Goal: Task Accomplishment & Management: Manage account settings

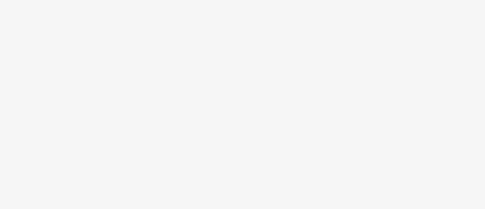
click at [420, 8] on body at bounding box center [242, 104] width 485 height 209
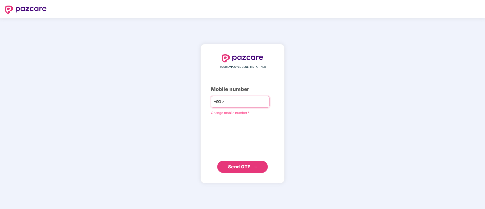
type input "**********"
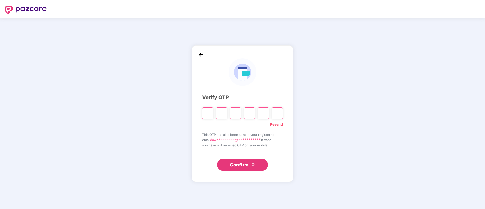
paste input "*"
type input "*"
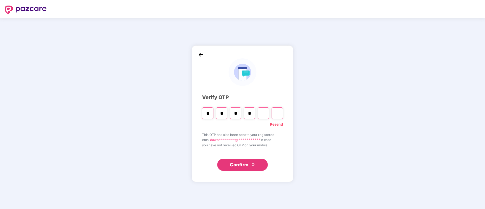
type input "*"
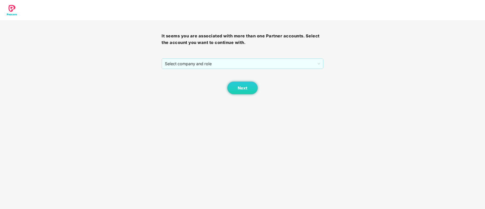
click at [183, 55] on div "It seems you are associated with more than one Partner accounts. Select the acc…" at bounding box center [241, 57] width 161 height 74
click at [184, 62] on span "Select company and role" at bounding box center [242, 64] width 155 height 10
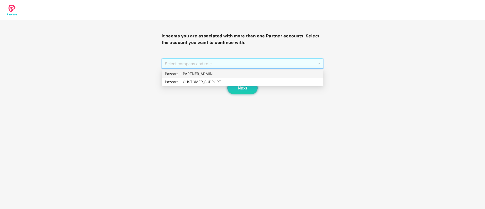
drag, startPoint x: 186, startPoint y: 69, endPoint x: 188, endPoint y: 74, distance: 5.4
click at [188, 74] on div "Pazcare - PARTNER_ADMIN" at bounding box center [242, 74] width 155 height 6
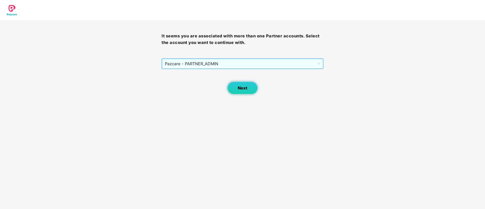
click at [247, 93] on button "Next" at bounding box center [242, 88] width 30 height 13
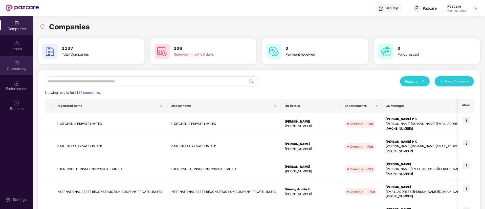
click at [15, 66] on div "Onboarding" at bounding box center [16, 65] width 33 height 19
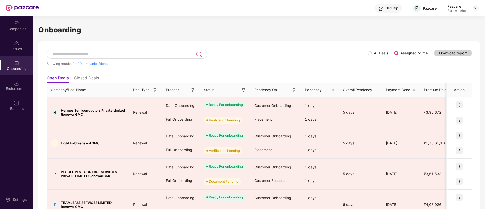
click at [243, 91] on img at bounding box center [243, 90] width 5 height 5
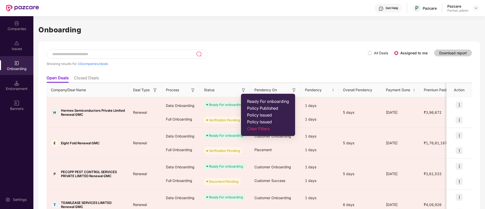
click at [252, 99] on span "Ready For onboarding" at bounding box center [268, 101] width 42 height 5
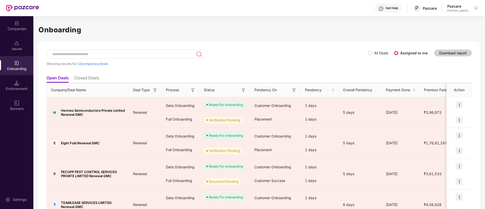
click at [193, 90] on img at bounding box center [192, 90] width 5 height 5
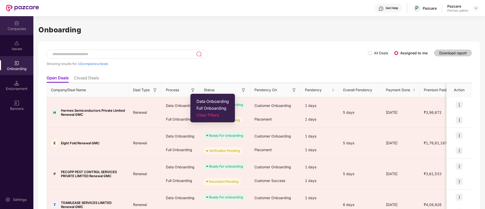
click at [13, 32] on div "Companies" at bounding box center [16, 25] width 33 height 19
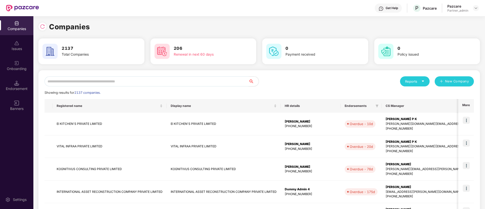
click at [110, 83] on input "text" at bounding box center [146, 81] width 204 height 10
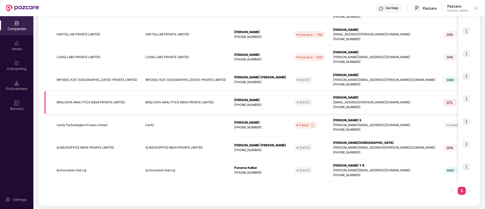
scroll to position [113, 0]
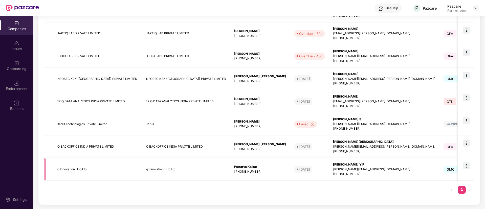
type input "**"
click at [466, 163] on img at bounding box center [465, 165] width 7 height 7
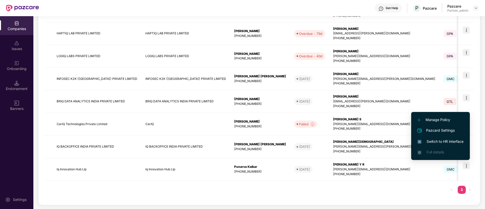
click at [440, 144] on span "Switch to HR interface" at bounding box center [440, 142] width 46 height 6
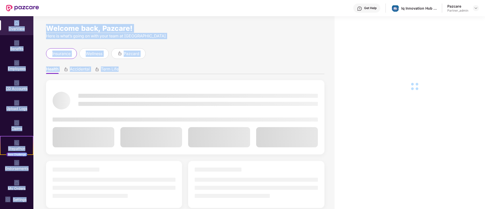
drag, startPoint x: 16, startPoint y: 133, endPoint x: 96, endPoint y: 210, distance: 110.6
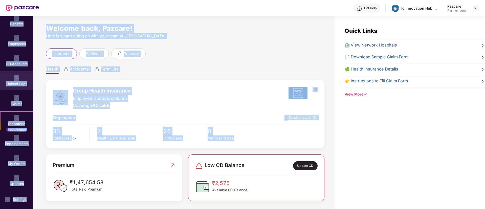
click at [18, 82] on div "Upload Logs" at bounding box center [16, 83] width 33 height 5
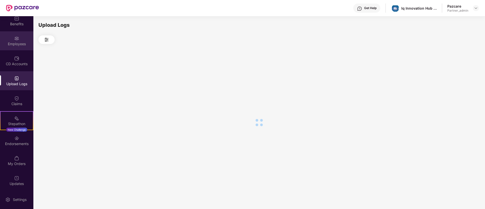
click at [25, 50] on div "Employees" at bounding box center [16, 40] width 33 height 19
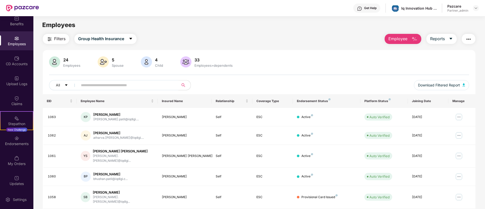
click at [468, 36] on button "button" at bounding box center [468, 39] width 14 height 10
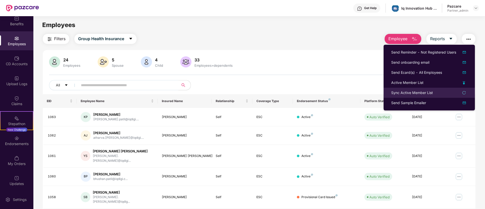
click at [422, 88] on li "Sync Active Member List" at bounding box center [428, 93] width 91 height 10
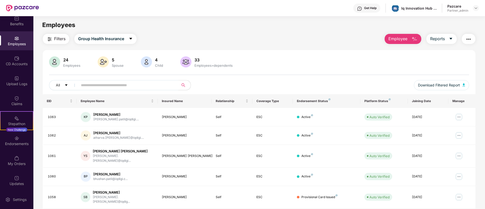
click at [469, 38] on img "button" at bounding box center [468, 39] width 6 height 6
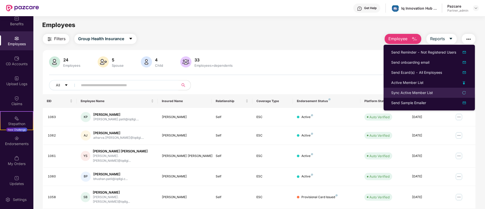
click at [411, 90] on div "Sync Active Member List" at bounding box center [412, 93] width 42 height 6
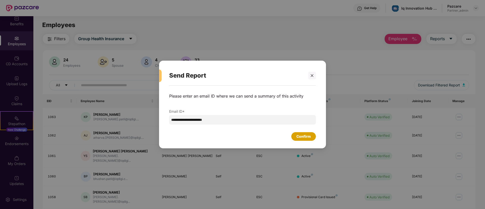
click at [300, 140] on div "Confirm" at bounding box center [303, 136] width 25 height 9
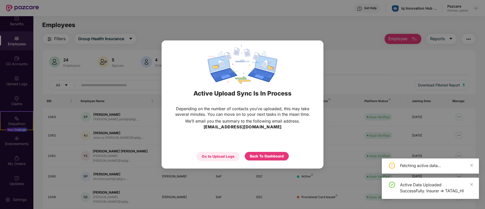
click at [223, 157] on div "Go to Upload Logs" at bounding box center [218, 157] width 33 height 6
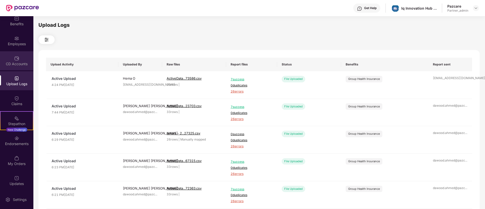
click at [19, 55] on div "CD Accounts" at bounding box center [16, 60] width 33 height 19
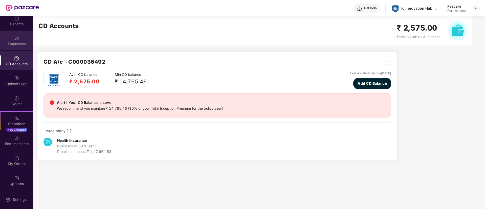
click at [21, 36] on div "Employees" at bounding box center [16, 40] width 33 height 19
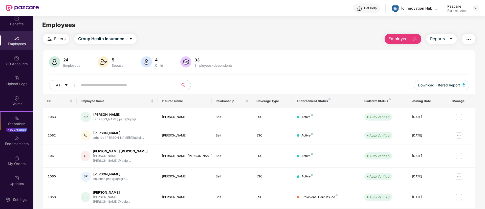
click at [466, 38] on img "button" at bounding box center [468, 39] width 6 height 6
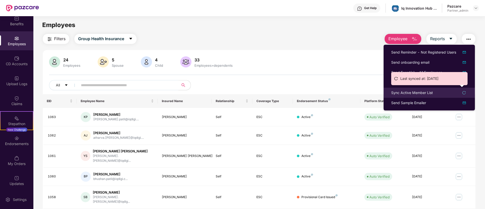
click at [403, 92] on div "Sync Active Member List" at bounding box center [412, 93] width 42 height 6
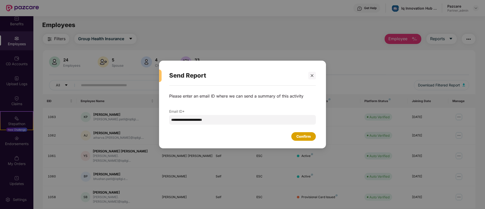
click at [305, 134] on div "Confirm" at bounding box center [303, 137] width 14 height 6
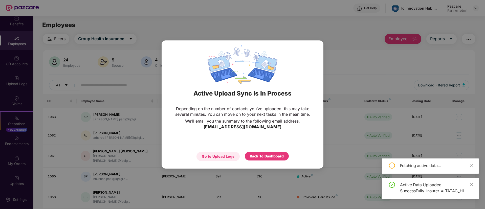
click at [233, 156] on div "Go to Upload Logs" at bounding box center [218, 157] width 33 height 6
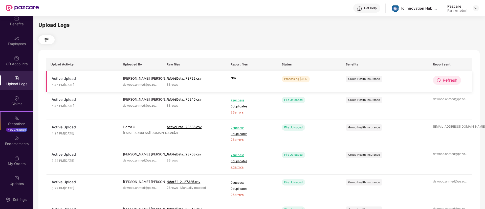
click at [447, 81] on span "Refresh" at bounding box center [449, 80] width 14 height 6
click at [445, 76] on button "Refresh" at bounding box center [447, 80] width 28 height 9
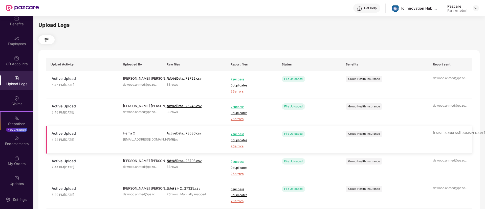
drag, startPoint x: 269, startPoint y: 108, endPoint x: 315, endPoint y: 146, distance: 59.1
click at [314, 146] on tbody "Active Upload 5:46 PM[DATE] [PERSON_NAME] [PERSON_NAME].[PERSON_NAME]@pazc ... …" at bounding box center [259, 208] width 426 height 274
click at [405, 80] on td "Group Health Insurance" at bounding box center [384, 85] width 87 height 28
drag, startPoint x: 56, startPoint y: 98, endPoint x: 100, endPoint y: 123, distance: 50.9
click at [93, 119] on tbody "Active Upload 5:46 PM[DATE] [PERSON_NAME] [PERSON_NAME].[PERSON_NAME]@pazc ... …" at bounding box center [259, 208] width 426 height 274
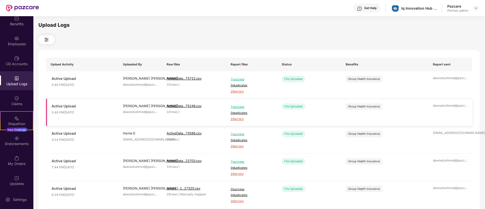
click at [75, 125] on td "Active Upload 5:46 PM[DATE]" at bounding box center [82, 113] width 72 height 28
click at [140, 119] on td "[PERSON_NAME] [PERSON_NAME].[PERSON_NAME]@pazc ..." at bounding box center [140, 113] width 44 height 28
click at [239, 91] on span "26 errors" at bounding box center [251, 91] width 42 height 5
click at [410, 8] on div "Iq Innovation Hub Llp" at bounding box center [418, 8] width 35 height 5
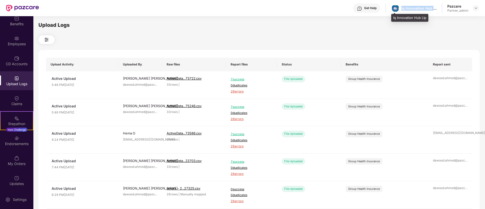
click at [410, 8] on div "Iq Innovation Hub Llp" at bounding box center [418, 8] width 35 height 5
click at [409, 11] on div "Iq Innovation Hub Llp" at bounding box center [414, 8] width 46 height 9
click at [409, 10] on div "Iq Innovation Hub Llp" at bounding box center [414, 8] width 46 height 9
click at [409, 9] on div "Iq Innovation Hub Llp" at bounding box center [418, 8] width 35 height 5
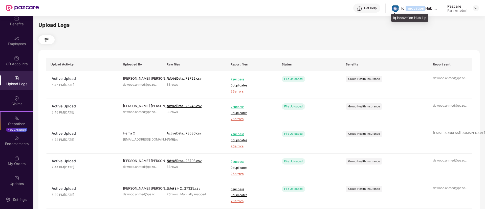
click at [409, 9] on div "Iq Innovation Hub Llp" at bounding box center [418, 8] width 35 height 5
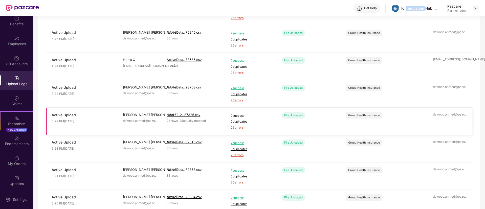
scroll to position [76, 0]
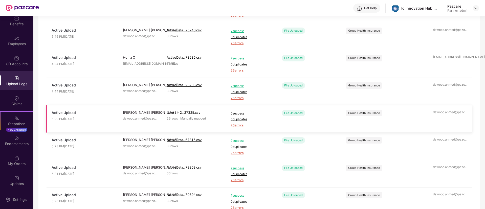
click at [237, 125] on span "26 errors" at bounding box center [251, 125] width 42 height 5
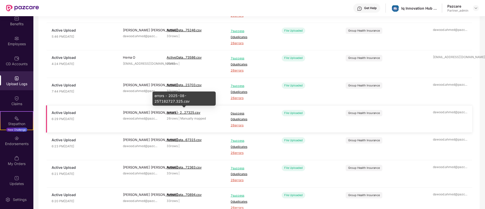
click at [182, 111] on span "errors - 2...27325.csv" at bounding box center [184, 112] width 34 height 4
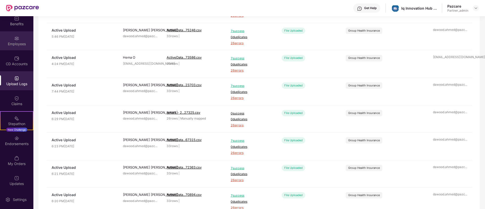
click at [13, 41] on div "Employees" at bounding box center [16, 40] width 33 height 19
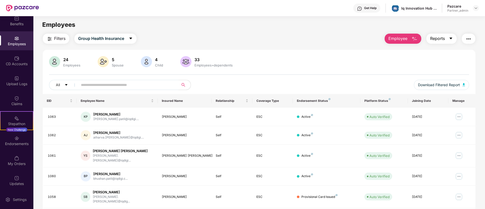
scroll to position [0, 0]
click at [465, 37] on img "button" at bounding box center [468, 39] width 6 height 6
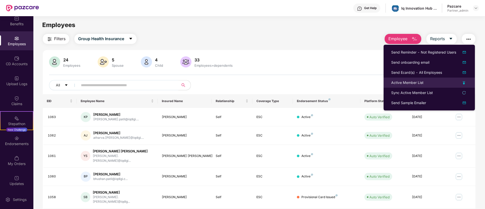
click at [406, 81] on div "Active Member List" at bounding box center [407, 83] width 32 height 6
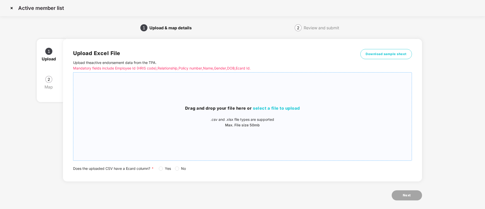
click at [247, 125] on p "Max. File size 50mb" at bounding box center [242, 125] width 338 height 6
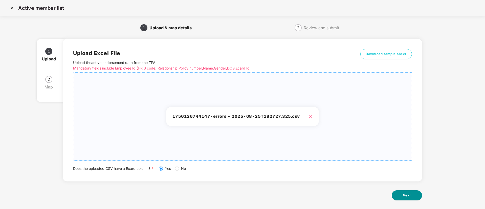
click at [415, 197] on button "Next" at bounding box center [406, 195] width 30 height 10
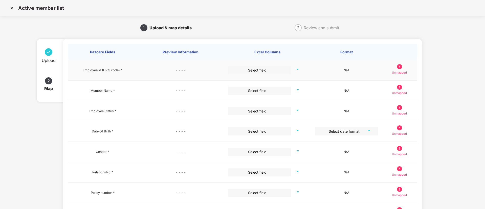
click at [255, 68] on input "search" at bounding box center [257, 70] width 54 height 8
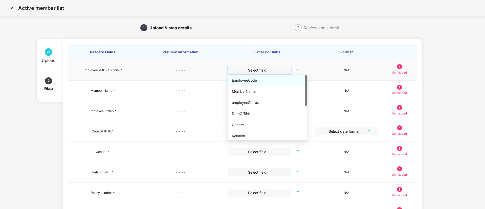
click at [248, 84] on div "EmployeeCode" at bounding box center [267, 80] width 79 height 11
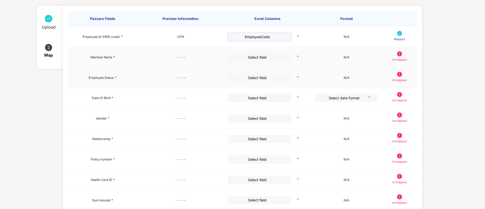
scroll to position [38, 0]
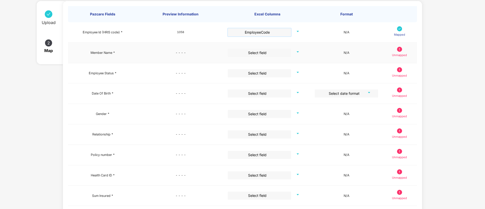
click at [255, 51] on input "search" at bounding box center [257, 53] width 54 height 8
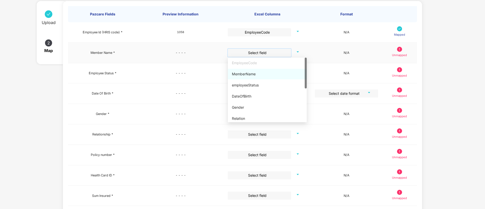
click at [243, 77] on div "MemberName" at bounding box center [267, 74] width 79 height 11
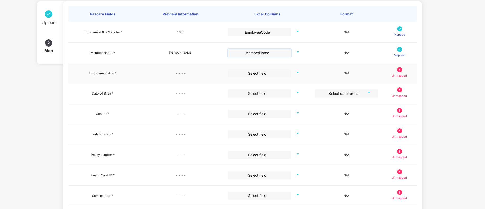
click at [247, 79] on td "Select field" at bounding box center [267, 73] width 87 height 20
click at [250, 71] on input "search" at bounding box center [257, 73] width 54 height 8
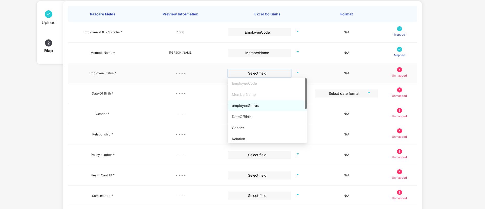
click at [246, 108] on div "employeeStatus" at bounding box center [267, 106] width 71 height 6
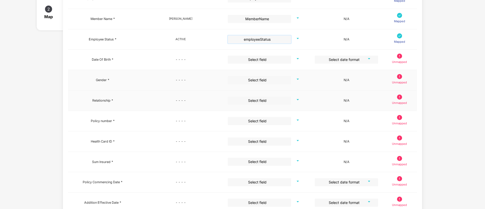
scroll to position [76, 0]
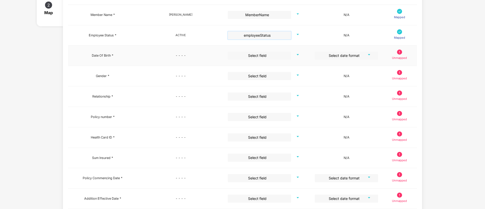
click at [254, 54] on input "search" at bounding box center [257, 56] width 54 height 8
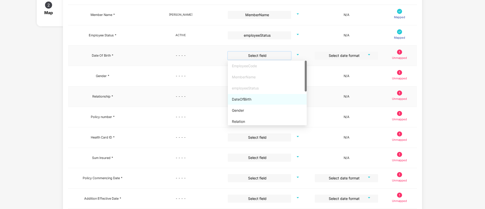
drag, startPoint x: 249, startPoint y: 102, endPoint x: 263, endPoint y: 95, distance: 15.7
click at [250, 102] on div "DateOfBirth" at bounding box center [267, 100] width 71 height 6
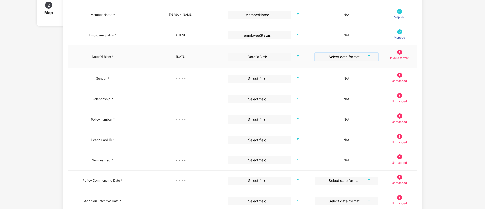
click at [358, 57] on input "search" at bounding box center [344, 57] width 54 height 8
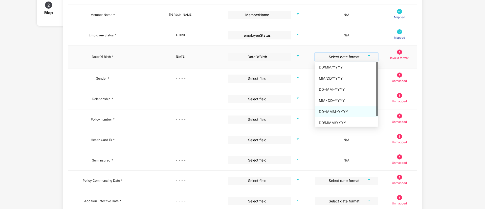
click at [337, 109] on div "DD-MMM-YYYY" at bounding box center [346, 112] width 55 height 6
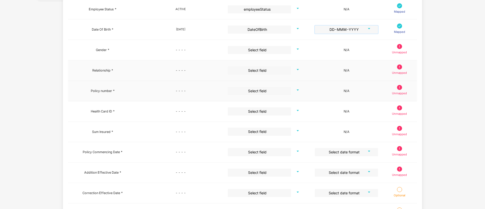
scroll to position [114, 0]
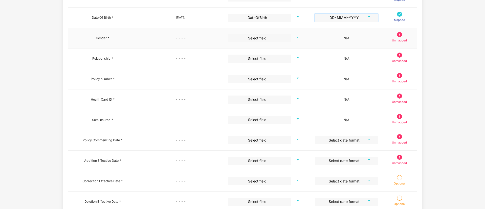
click at [252, 34] on input "search" at bounding box center [257, 38] width 54 height 8
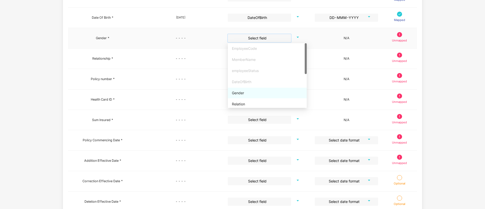
click at [245, 93] on div "Gender" at bounding box center [267, 93] width 71 height 6
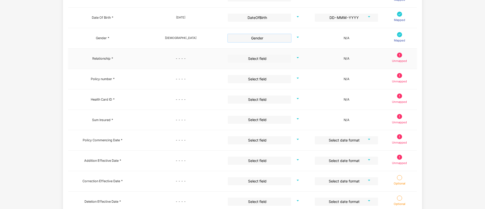
click at [256, 58] on input "search" at bounding box center [257, 59] width 54 height 8
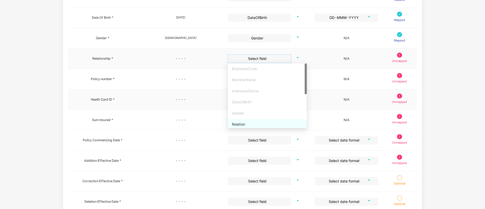
drag, startPoint x: 244, startPoint y: 125, endPoint x: 270, endPoint y: 104, distance: 34.1
click at [244, 126] on div "Relation" at bounding box center [267, 125] width 71 height 6
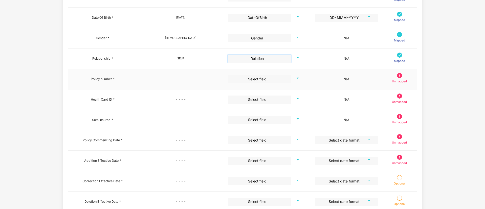
click at [272, 76] on input "search" at bounding box center [257, 79] width 54 height 8
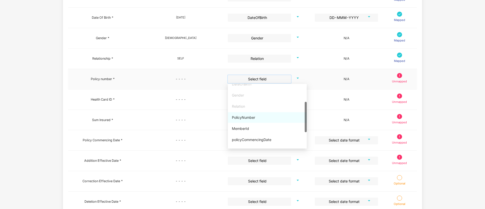
click at [249, 119] on div "PolicyNumber" at bounding box center [267, 118] width 71 height 6
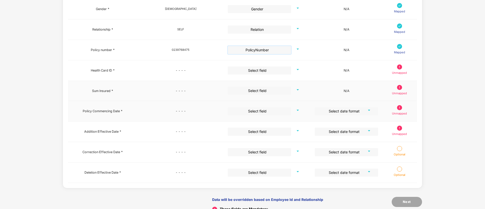
scroll to position [156, 0]
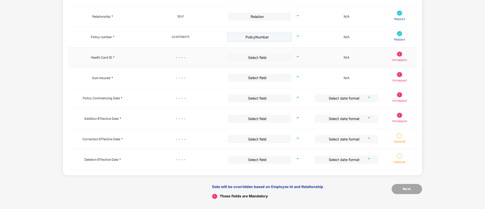
click at [264, 54] on input "search" at bounding box center [257, 58] width 54 height 8
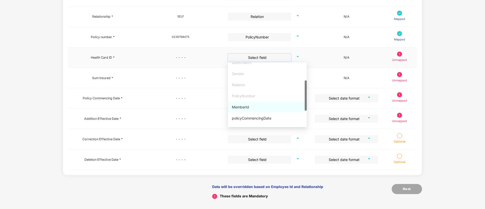
click at [253, 107] on div "MemberId" at bounding box center [267, 107] width 71 height 6
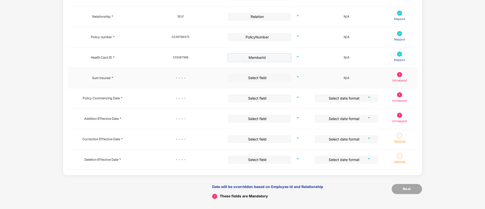
click at [269, 76] on input "search" at bounding box center [257, 78] width 54 height 8
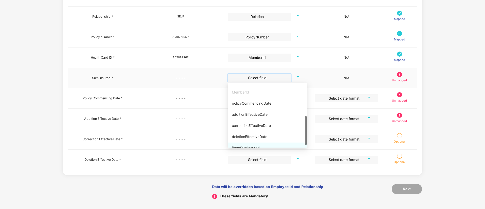
click at [249, 146] on div "BaseSumInsured" at bounding box center [267, 148] width 71 height 6
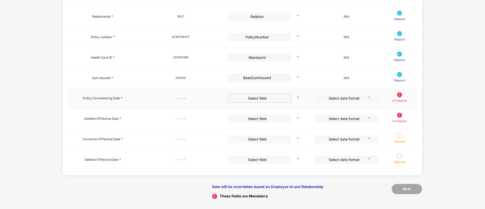
click at [264, 98] on input "search" at bounding box center [257, 98] width 54 height 8
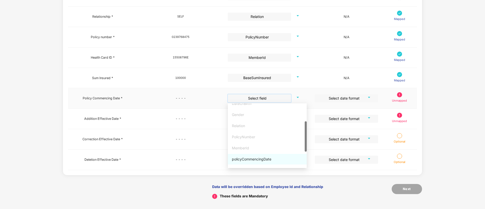
click at [258, 160] on div "policyCommencingDate" at bounding box center [267, 159] width 71 height 6
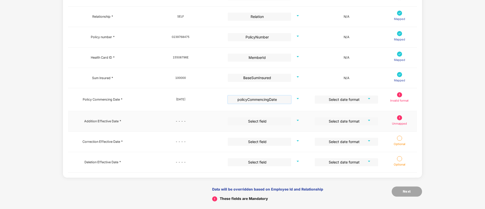
click at [272, 122] on input "search" at bounding box center [257, 121] width 54 height 8
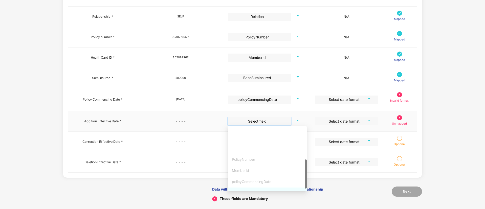
scroll to position [73, 0]
click at [255, 160] on div "additionEffectiveDate" at bounding box center [267, 158] width 71 height 6
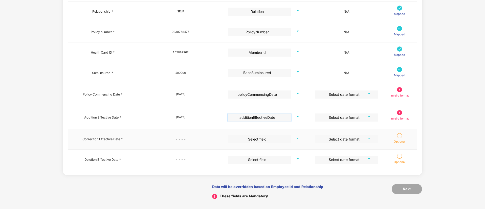
drag, startPoint x: 275, startPoint y: 140, endPoint x: 263, endPoint y: 149, distance: 15.4
click at [275, 140] on input "search" at bounding box center [257, 139] width 54 height 8
click at [262, 139] on input "search" at bounding box center [257, 139] width 54 height 8
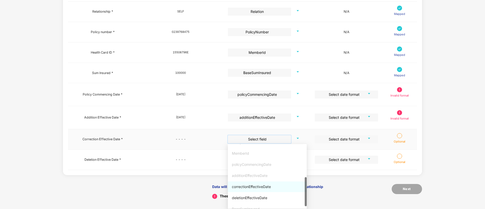
click at [253, 190] on div "correctionEffectiveDate" at bounding box center [267, 186] width 79 height 11
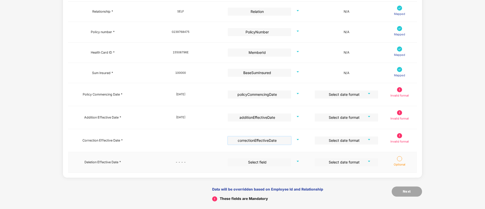
click at [261, 160] on input "search" at bounding box center [257, 162] width 54 height 8
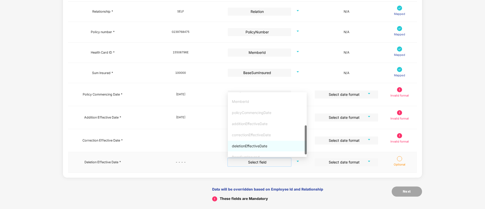
click at [265, 146] on div "deletionEffectiveDate" at bounding box center [267, 146] width 71 height 6
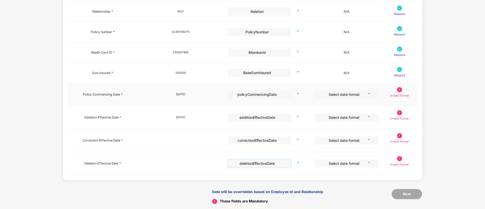
click at [354, 95] on input "search" at bounding box center [344, 94] width 54 height 8
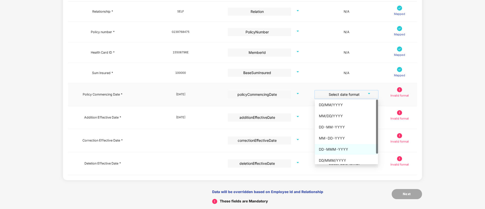
click at [338, 151] on div "DD-MMM-YYYY" at bounding box center [346, 150] width 55 height 6
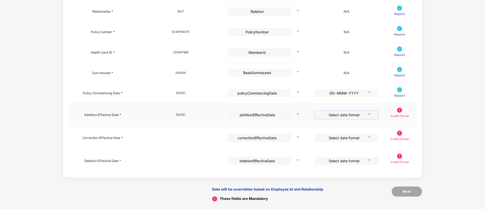
drag, startPoint x: 342, startPoint y: 112, endPoint x: 342, endPoint y: 125, distance: 13.1
click at [342, 113] on input "search" at bounding box center [344, 115] width 54 height 8
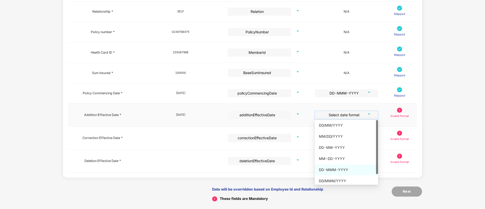
click at [343, 170] on div "DD-MMM-YYYY" at bounding box center [346, 170] width 55 height 6
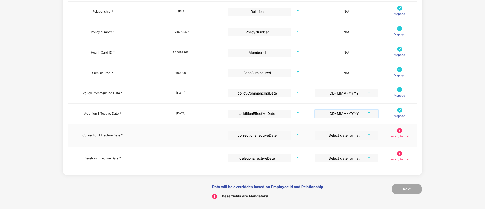
click at [341, 134] on input "search" at bounding box center [344, 135] width 54 height 8
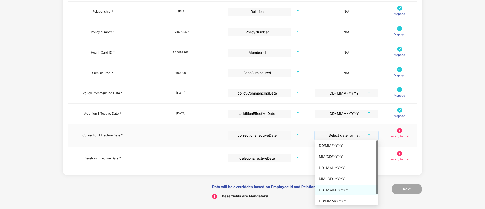
click at [339, 187] on div "DD-MMM-YYYY" at bounding box center [346, 190] width 55 height 6
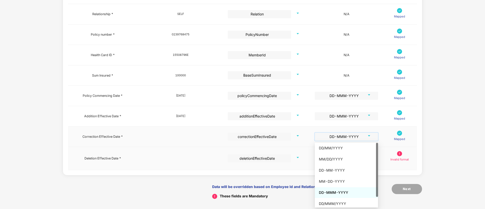
scroll to position [158, 0]
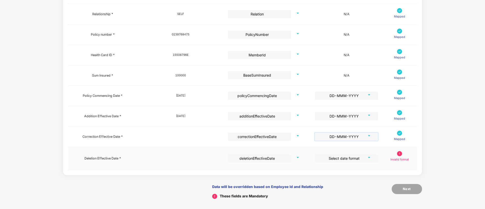
click at [342, 160] on input "search" at bounding box center [344, 158] width 54 height 8
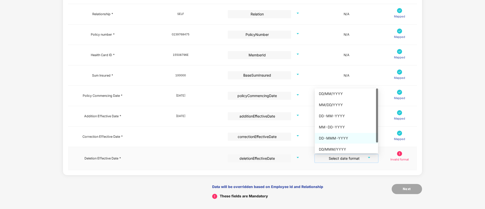
click at [338, 136] on div "DD-MMM-YYYY" at bounding box center [346, 138] width 55 height 6
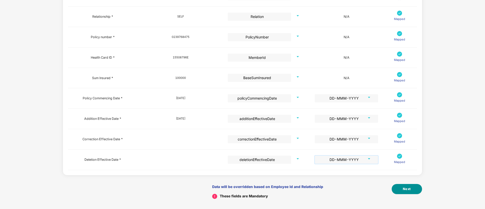
click at [405, 187] on span "Next" at bounding box center [407, 188] width 8 height 5
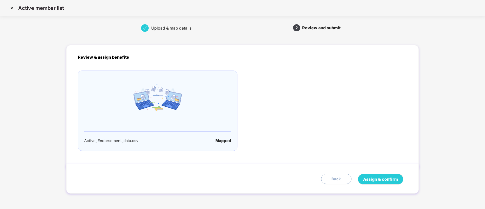
scroll to position [0, 0]
click at [390, 183] on button "Assign & confirm" at bounding box center [380, 179] width 45 height 11
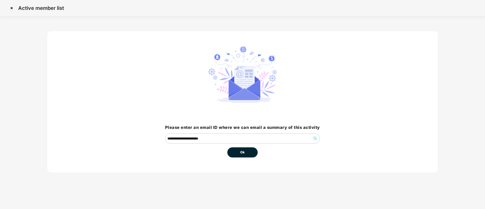
drag, startPoint x: 245, startPoint y: 154, endPoint x: 262, endPoint y: 154, distance: 16.7
click at [246, 154] on button "Ok" at bounding box center [242, 152] width 30 height 10
click at [249, 154] on button "Ok" at bounding box center [242, 152] width 30 height 10
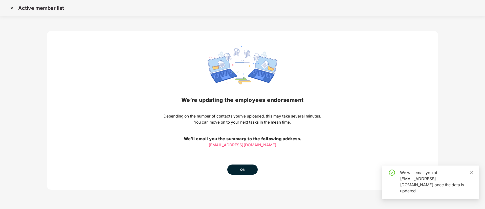
click at [249, 167] on button "Ok" at bounding box center [242, 170] width 30 height 10
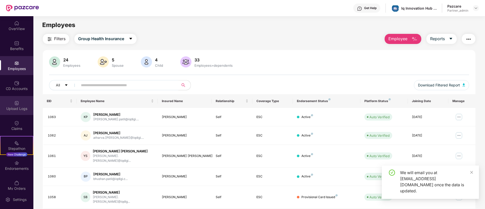
click at [20, 107] on div "Upload Logs" at bounding box center [16, 108] width 33 height 5
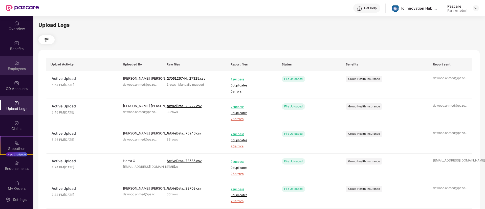
click at [30, 64] on div "Employees" at bounding box center [16, 65] width 33 height 19
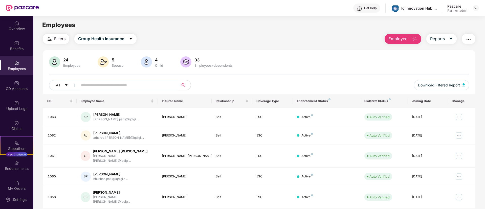
click at [468, 40] on img "button" at bounding box center [468, 39] width 6 height 6
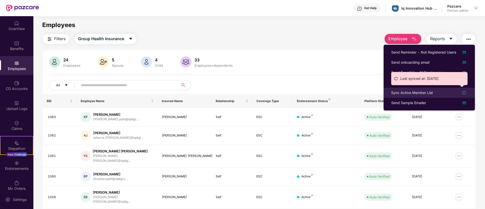
click at [414, 93] on div "Sync Active Member List" at bounding box center [412, 93] width 42 height 6
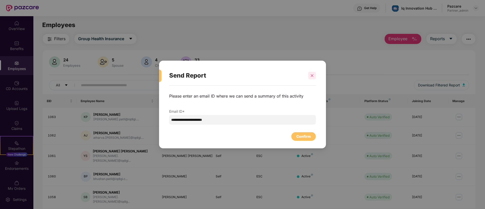
click at [315, 73] on div at bounding box center [312, 76] width 8 height 8
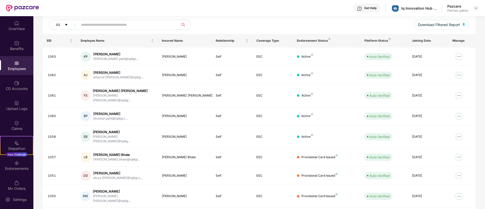
scroll to position [76, 0]
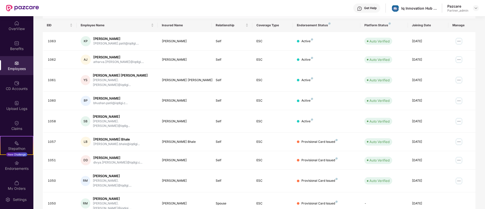
click at [38, 132] on div "OverView Benefits Employees CD Accounts Upload Logs Claims Stepathon New Challe…" at bounding box center [242, 112] width 485 height 193
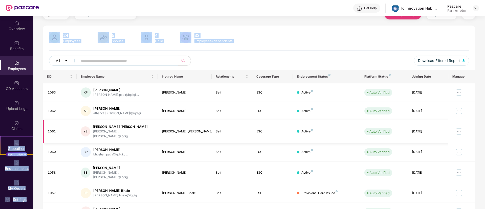
scroll to position [0, 0]
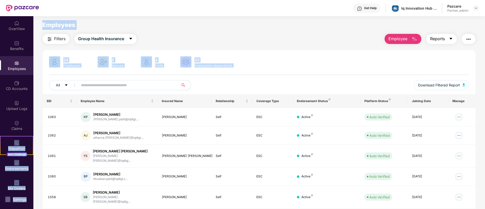
click at [449, 41] on button "Reports" at bounding box center [441, 39] width 30 height 10
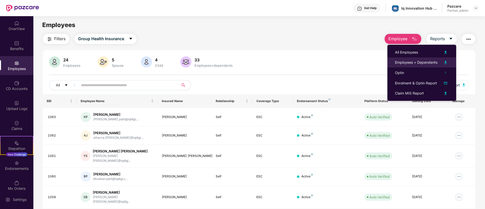
click at [411, 63] on div "Employees + Dependents" at bounding box center [416, 63] width 42 height 6
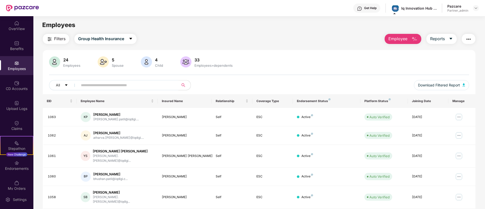
click at [468, 38] on img "button" at bounding box center [468, 39] width 6 height 6
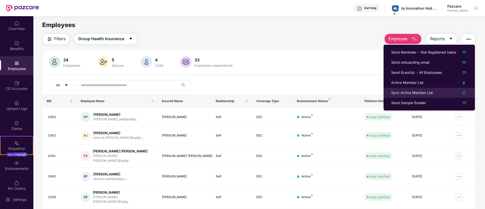
click at [402, 94] on div "Sync Active Member List" at bounding box center [412, 93] width 42 height 6
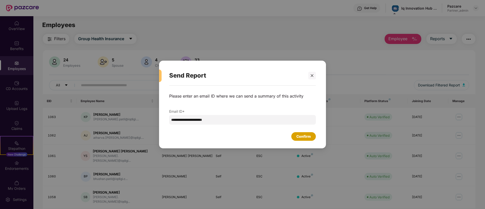
click at [309, 135] on div "Confirm" at bounding box center [303, 137] width 14 height 6
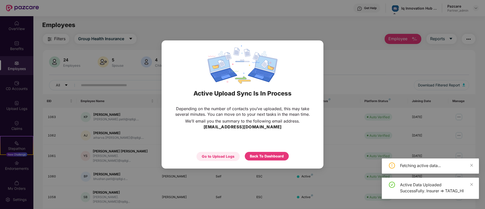
click at [214, 158] on div "Go to Upload Logs" at bounding box center [218, 157] width 33 height 6
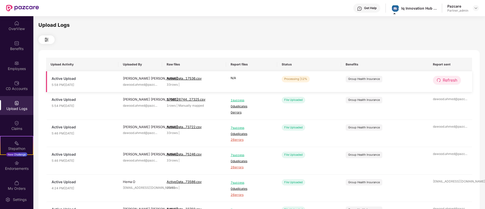
click at [441, 78] on button "Refresh" at bounding box center [447, 80] width 28 height 9
click at [441, 78] on button "Refresh" at bounding box center [447, 80] width 29 height 9
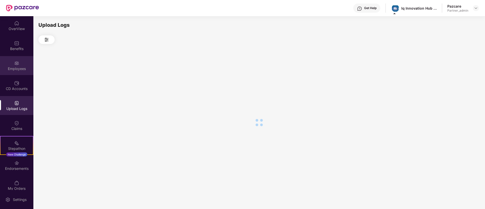
click at [18, 64] on div "Employees" at bounding box center [16, 65] width 33 height 19
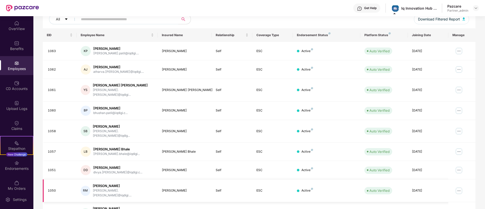
scroll to position [102, 0]
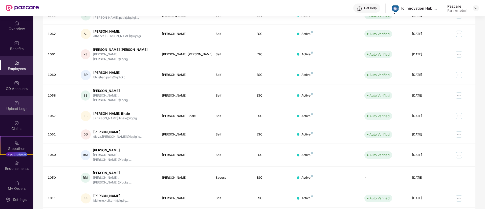
click at [10, 105] on div "Upload Logs" at bounding box center [16, 105] width 33 height 19
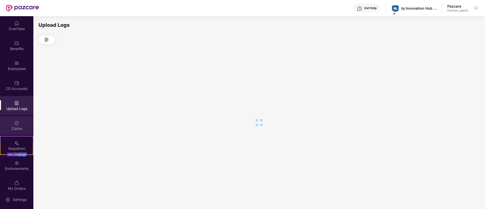
scroll to position [0, 0]
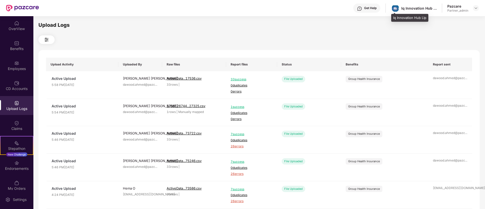
click at [421, 9] on div "Iq Innovation Hub Llp" at bounding box center [418, 8] width 35 height 5
copy div "Iq Innovation Hub Llp"
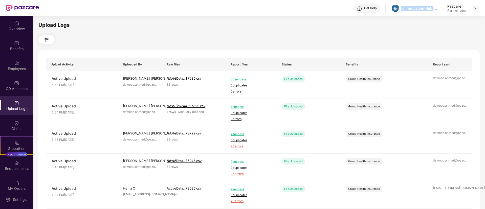
drag, startPoint x: 477, startPoint y: 9, endPoint x: 473, endPoint y: 12, distance: 6.0
click at [477, 9] on img at bounding box center [476, 8] width 4 height 4
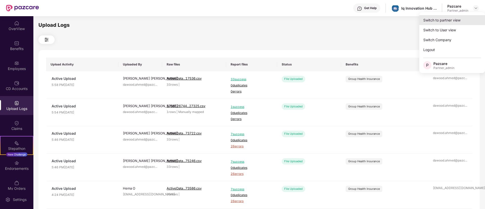
click at [455, 18] on div "Switch to partner view" at bounding box center [452, 20] width 66 height 10
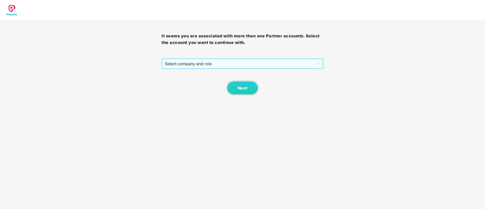
click at [198, 67] on span "Select company and role" at bounding box center [242, 64] width 155 height 10
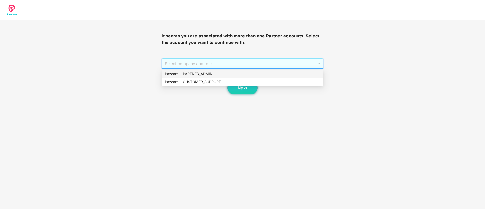
click at [195, 71] on div "Pazcare - PARTNER_ADMIN" at bounding box center [242, 74] width 155 height 6
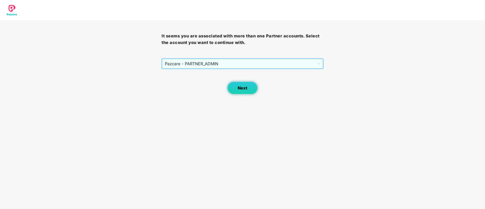
click at [237, 86] on button "Next" at bounding box center [242, 88] width 30 height 13
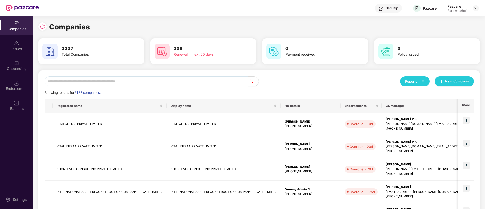
click at [26, 63] on div "Onboarding" at bounding box center [16, 65] width 33 height 19
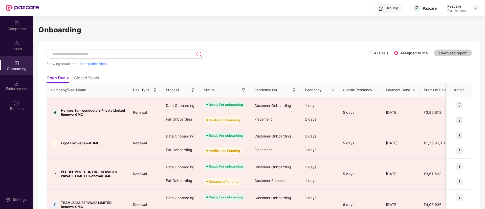
click at [242, 89] on img at bounding box center [243, 90] width 5 height 5
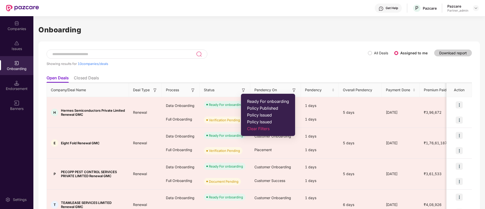
click at [249, 99] on span "Ready For onboarding" at bounding box center [268, 101] width 42 height 5
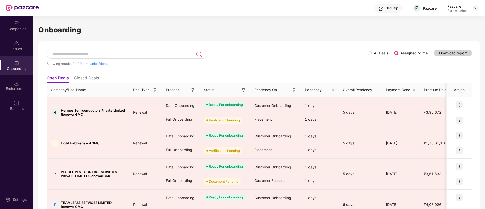
click at [193, 91] on img at bounding box center [192, 90] width 5 height 5
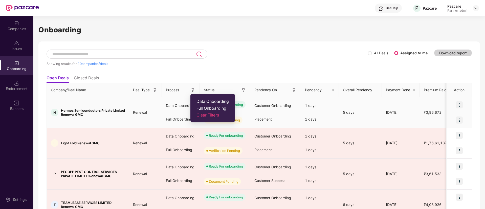
click at [200, 101] on span "Data Onboarding" at bounding box center [212, 101] width 32 height 5
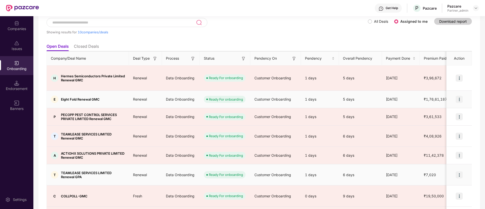
scroll to position [64, 0]
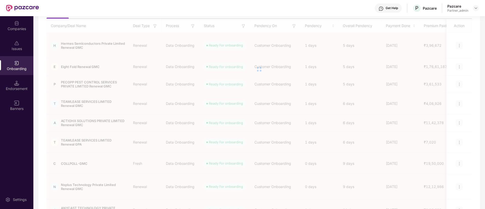
scroll to position [0, 0]
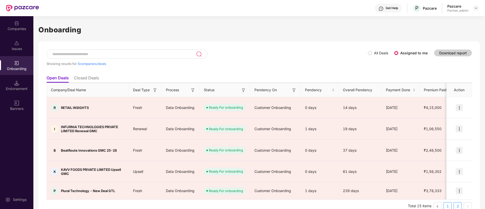
click at [450, 202] on link "1" at bounding box center [447, 206] width 8 height 8
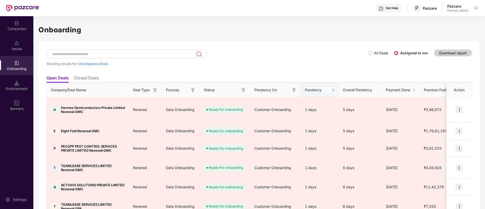
click at [335, 85] on body "Get Help P Pazcare Pazcare Partner_admin Companies Issues Onboarding Endorsemen…" at bounding box center [242, 104] width 485 height 209
click at [332, 87] on div "Pendency" at bounding box center [320, 90] width 30 height 6
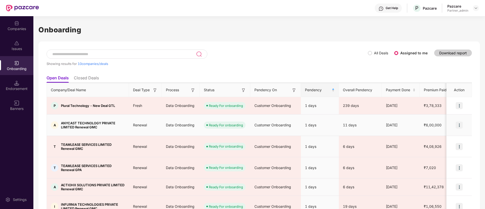
click at [459, 122] on img at bounding box center [458, 125] width 7 height 7
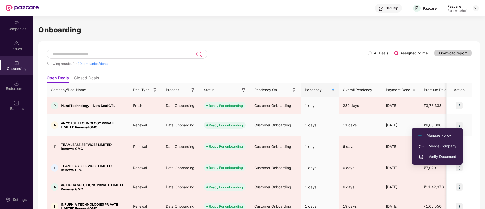
click at [429, 133] on span "Manage Policy" at bounding box center [437, 136] width 38 height 6
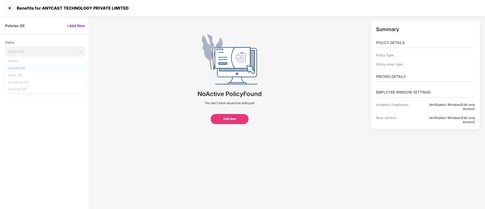
click at [45, 51] on span "Active (0)" at bounding box center [45, 52] width 74 height 8
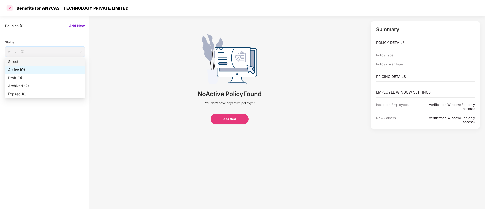
click at [9, 6] on div at bounding box center [10, 8] width 8 height 8
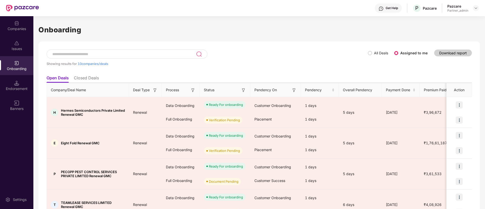
click at [244, 91] on img at bounding box center [243, 90] width 5 height 5
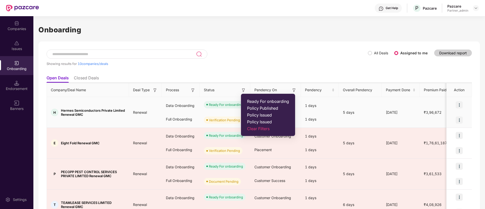
click at [250, 100] on span "Ready For onboarding" at bounding box center [268, 101] width 42 height 5
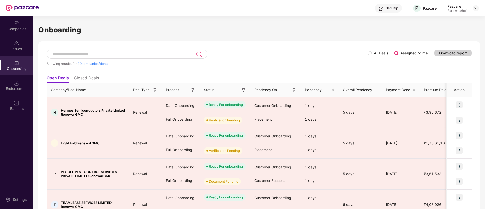
click at [193, 90] on img at bounding box center [192, 90] width 5 height 5
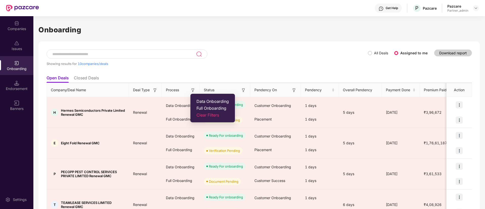
click at [202, 101] on span "Data Onboarding" at bounding box center [212, 101] width 32 height 5
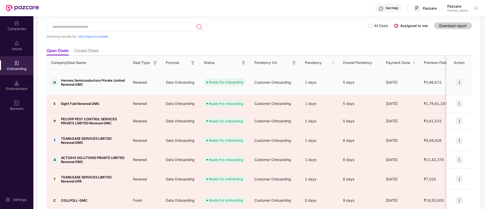
scroll to position [38, 0]
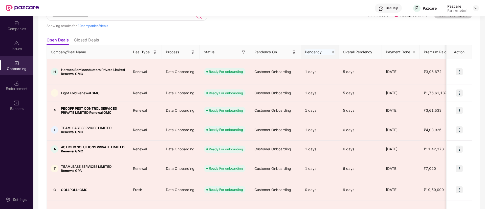
click at [334, 55] on div "Pendency" at bounding box center [320, 52] width 30 height 6
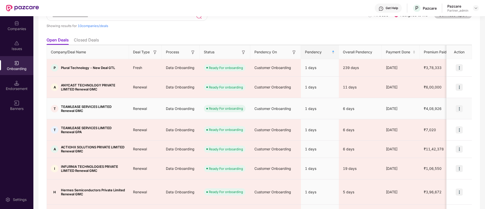
click at [458, 105] on img at bounding box center [458, 108] width 7 height 7
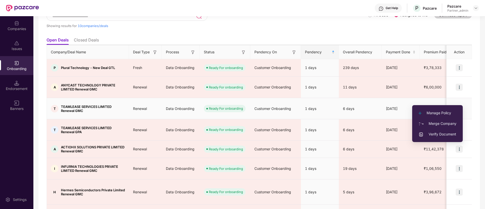
click at [447, 109] on li "Manage Policy" at bounding box center [437, 113] width 51 height 11
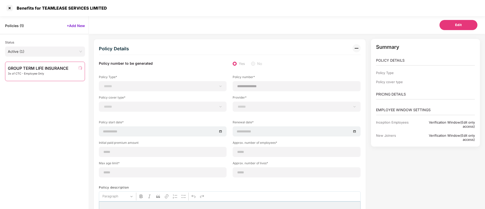
scroll to position [0, 0]
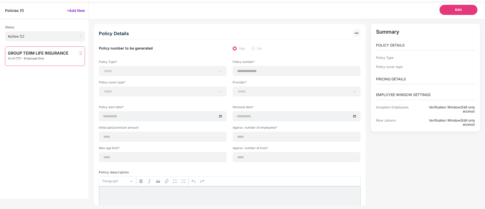
type input "********"
type input "**********"
type input "**"
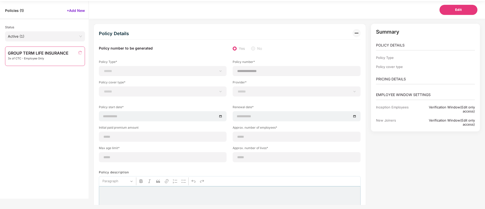
type input "*"
type input "**"
type input "***"
type input "**********"
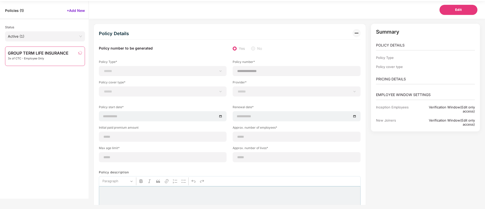
type input "**********"
type input "*********"
select select "*"
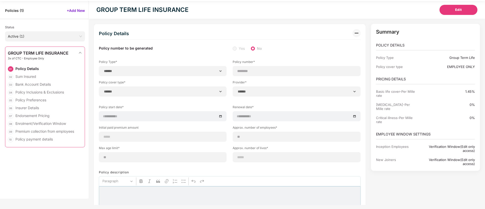
scroll to position [16, 0]
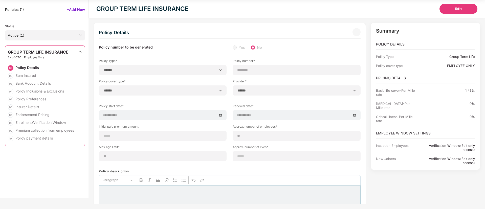
click at [35, 39] on span "Active (1)" at bounding box center [45, 36] width 74 height 8
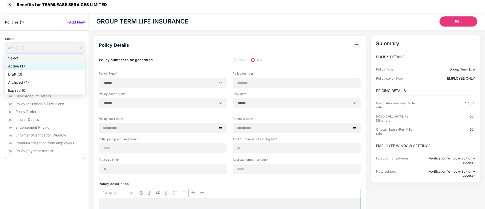
scroll to position [0, 0]
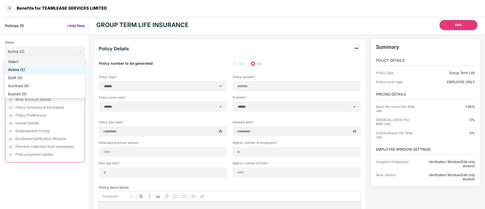
click at [10, 9] on div at bounding box center [10, 8] width 8 height 8
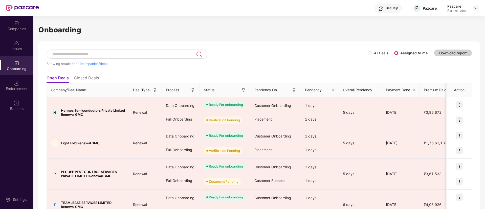
click at [244, 90] on img at bounding box center [243, 90] width 5 height 5
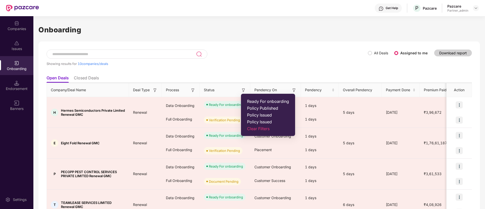
click at [254, 102] on span "Ready For onboarding" at bounding box center [268, 101] width 42 height 5
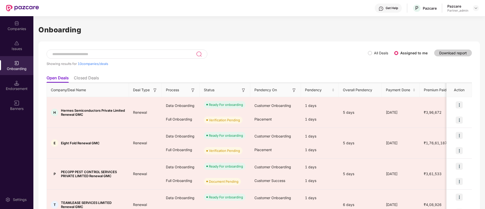
click at [192, 88] on img at bounding box center [192, 90] width 5 height 5
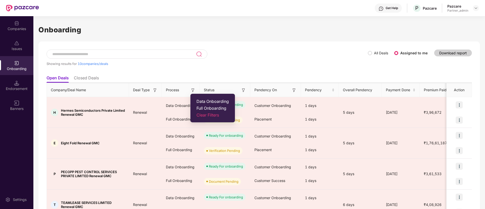
click at [208, 103] on span "Data Onboarding" at bounding box center [212, 101] width 32 height 5
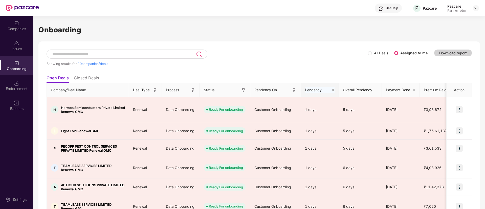
click at [332, 91] on div "Pendency" at bounding box center [320, 90] width 30 height 6
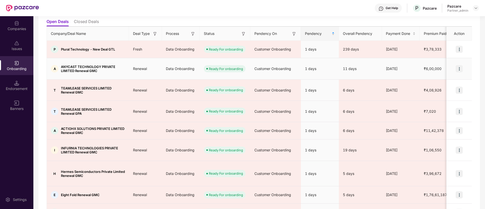
scroll to position [66, 0]
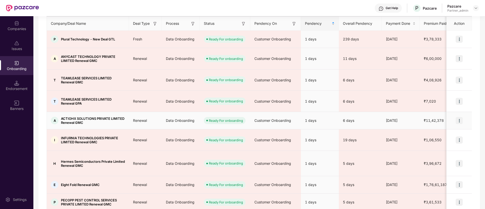
click at [457, 117] on img at bounding box center [458, 120] width 7 height 7
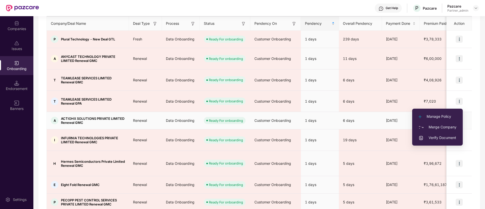
click at [440, 114] on span "Manage Policy" at bounding box center [437, 117] width 38 height 6
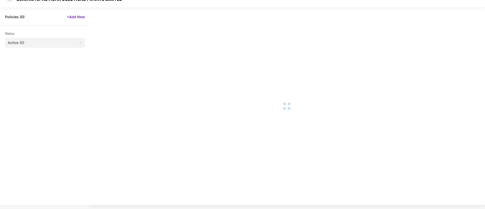
scroll to position [0, 0]
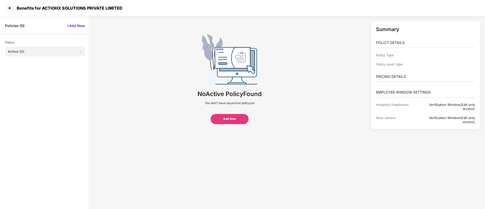
click at [53, 53] on span "Active (0)" at bounding box center [45, 52] width 74 height 8
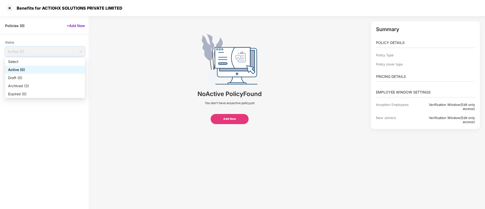
click at [14, 7] on div "Benefits for ACTIOHX SOLUTIONS PRIVATE LIMITED" at bounding box center [68, 8] width 109 height 5
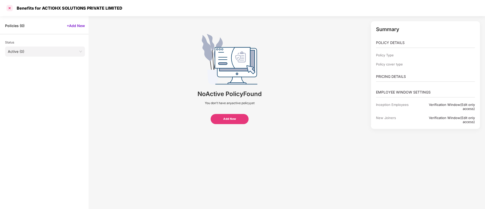
click at [11, 7] on div at bounding box center [10, 8] width 8 height 8
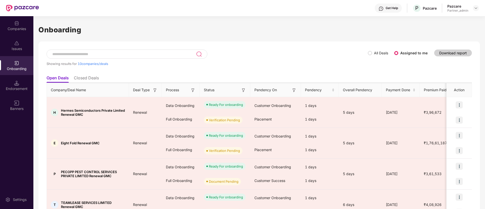
click at [243, 91] on img at bounding box center [243, 90] width 5 height 5
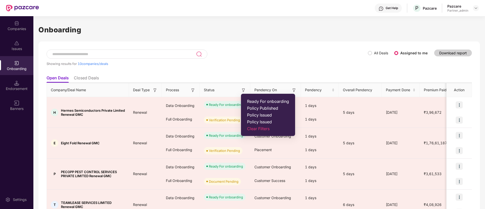
click at [249, 101] on span "Ready For onboarding" at bounding box center [268, 101] width 42 height 5
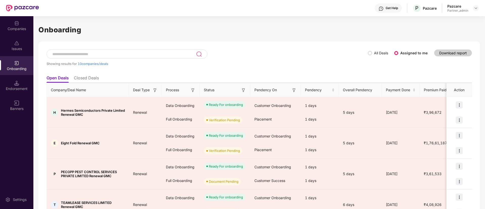
click at [192, 91] on img at bounding box center [192, 90] width 5 height 5
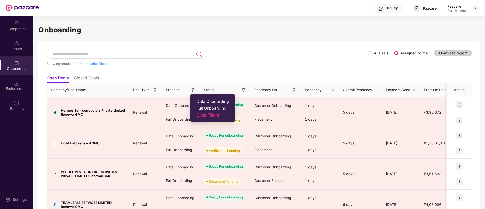
click at [200, 100] on span "Data Onboarding" at bounding box center [212, 101] width 32 height 5
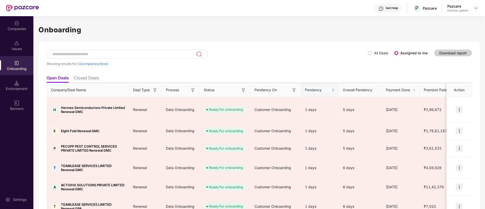
click at [331, 91] on div "Pendency" at bounding box center [320, 90] width 30 height 6
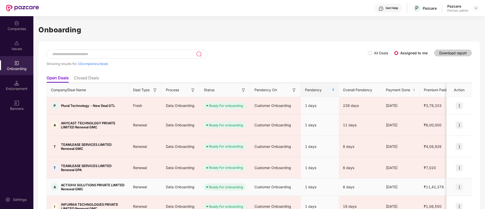
scroll to position [66, 0]
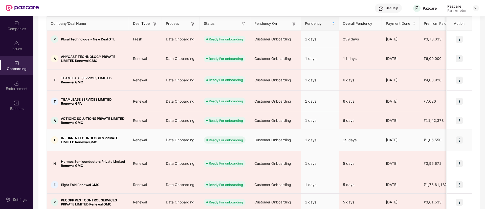
click at [456, 136] on img at bounding box center [458, 139] width 7 height 7
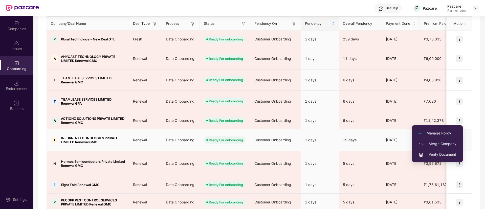
click at [434, 130] on li "Manage Policy" at bounding box center [437, 133] width 51 height 11
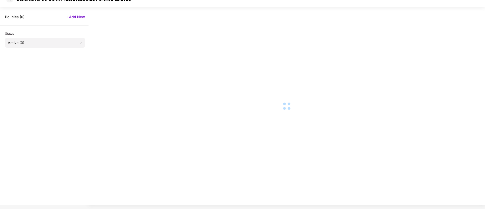
scroll to position [9, 0]
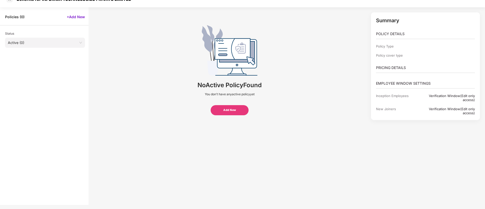
click at [44, 43] on span "Active (0)" at bounding box center [45, 43] width 74 height 8
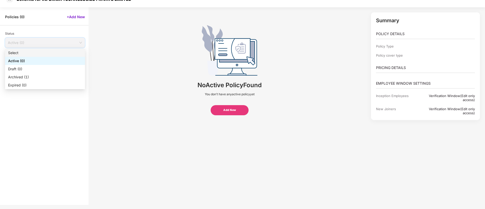
scroll to position [0, 0]
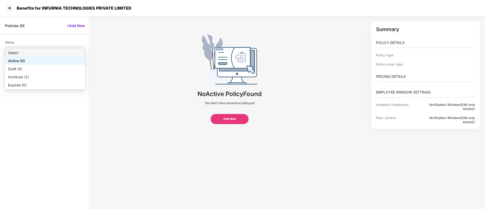
click at [2, 9] on div "Benefits for INFURNIA TECHNOLOGIES PRIVATE LIMITED" at bounding box center [242, 8] width 485 height 16
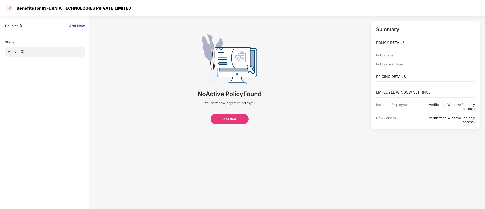
click at [7, 8] on div at bounding box center [10, 8] width 8 height 8
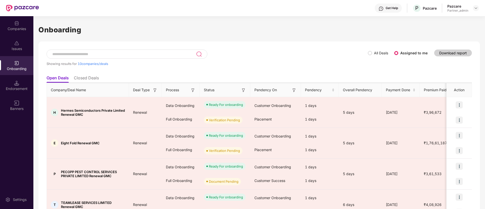
click at [245, 90] on img at bounding box center [243, 90] width 5 height 5
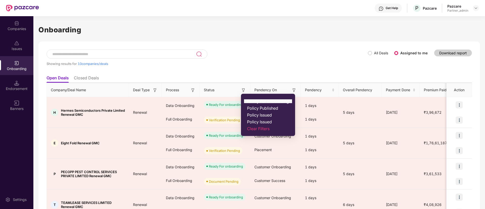
click at [248, 100] on span "Ready For onboarding" at bounding box center [268, 101] width 42 height 5
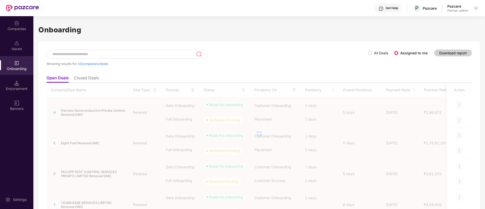
click at [192, 90] on img at bounding box center [192, 90] width 5 height 5
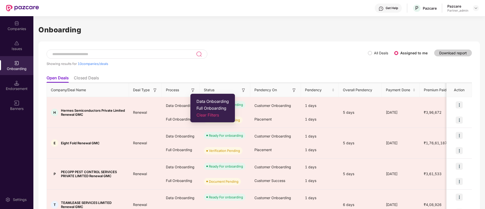
click at [204, 100] on span "Data Onboarding" at bounding box center [212, 101] width 32 height 5
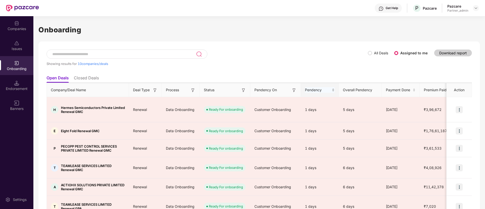
click at [332, 91] on div "Pendency" at bounding box center [320, 90] width 30 height 6
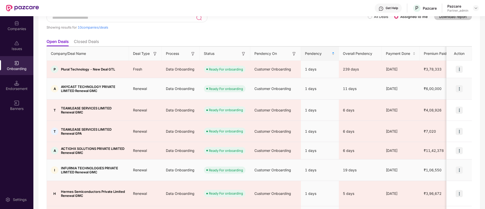
scroll to position [66, 0]
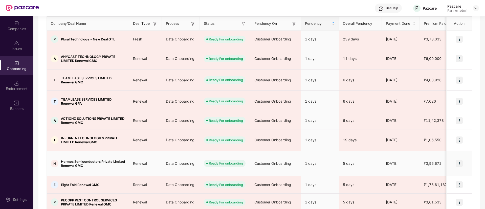
click at [459, 160] on img at bounding box center [458, 163] width 7 height 7
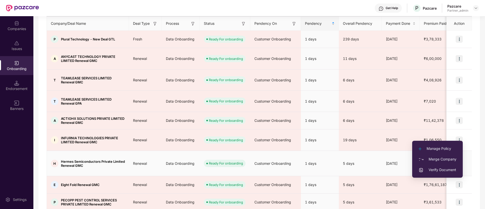
click at [441, 146] on span "Manage Policy" at bounding box center [437, 149] width 38 height 6
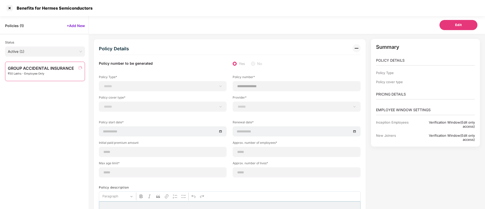
scroll to position [0, 0]
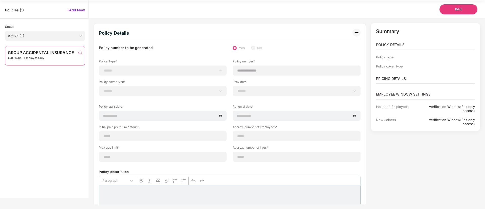
click at [51, 36] on span "Active (1)" at bounding box center [45, 36] width 74 height 8
select select "*"
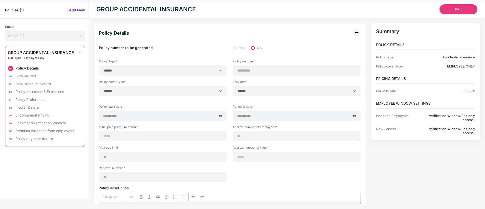
type input "**********"
type input "**"
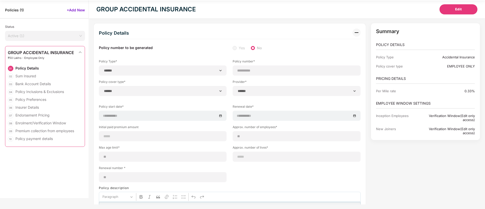
type input "*"
type input "**"
type input "*******"
type input "**********"
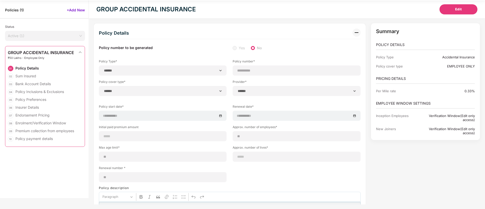
type input "**********"
type input "*****"
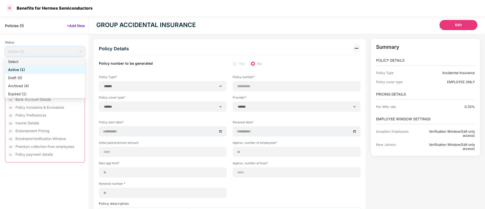
click at [13, 9] on div at bounding box center [10, 8] width 8 height 8
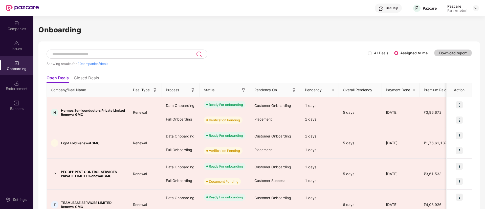
click at [241, 91] on img at bounding box center [243, 90] width 5 height 5
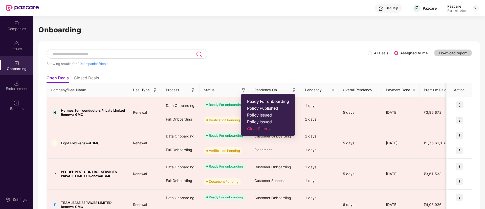
click at [251, 102] on span "Ready For onboarding" at bounding box center [268, 101] width 42 height 5
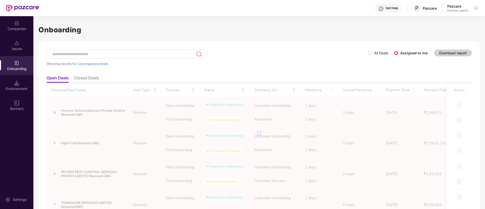
click at [193, 89] on img at bounding box center [192, 90] width 5 height 5
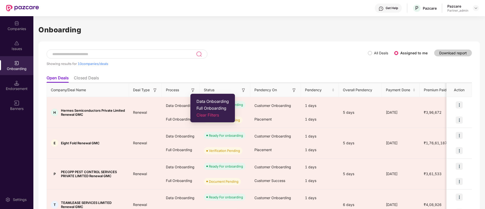
click at [199, 103] on span "Data Onboarding" at bounding box center [212, 101] width 32 height 5
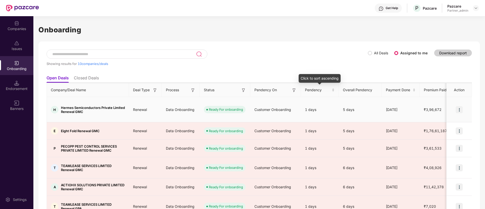
scroll to position [64, 0]
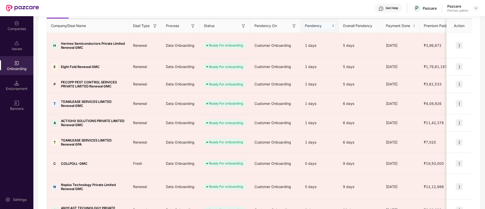
click at [331, 27] on div "Pendency" at bounding box center [320, 26] width 30 height 6
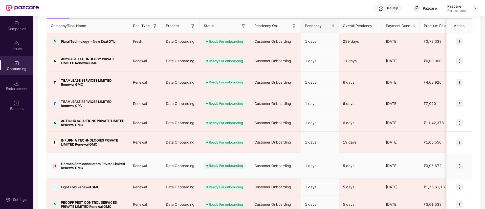
click at [457, 162] on img at bounding box center [458, 165] width 7 height 7
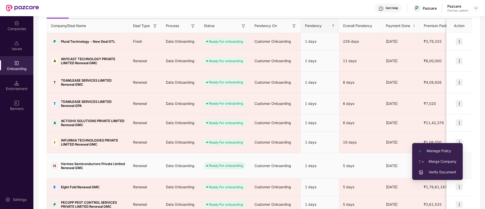
click at [430, 169] on span "Verify Document" at bounding box center [437, 172] width 38 height 6
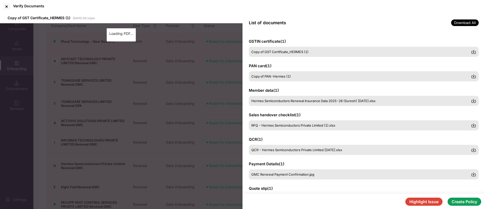
click at [420, 202] on button "Highlight Issue" at bounding box center [423, 202] width 37 height 8
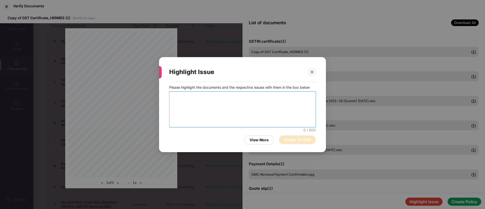
click at [236, 113] on textarea at bounding box center [242, 109] width 147 height 36
paste textarea "**********"
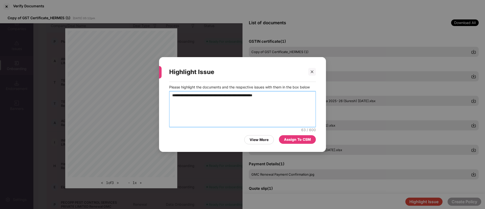
type textarea "**********"
click at [292, 136] on div "Assign To CSM" at bounding box center [297, 139] width 37 height 9
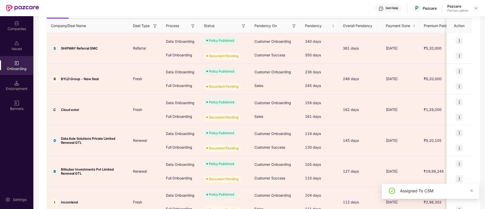
click at [244, 26] on img at bounding box center [243, 26] width 5 height 5
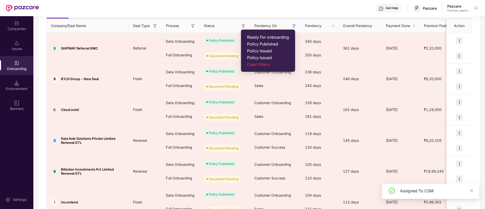
click at [250, 37] on span "Ready For onboarding" at bounding box center [268, 37] width 42 height 5
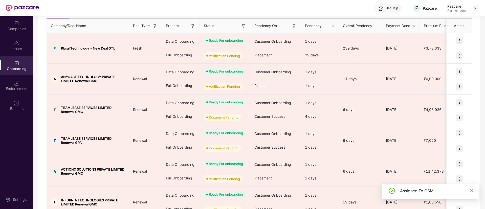
click at [192, 26] on img at bounding box center [192, 26] width 5 height 5
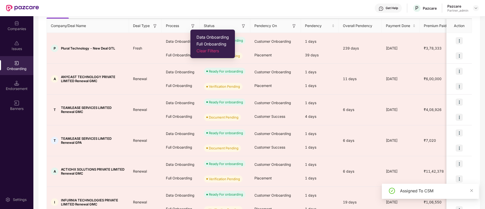
click at [202, 36] on span "Data Onboarding" at bounding box center [212, 37] width 32 height 5
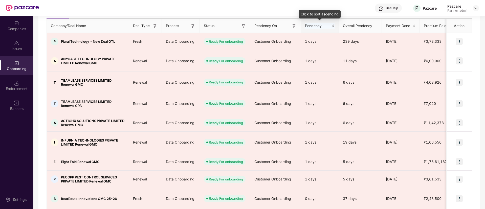
click at [331, 29] on div "Pendency" at bounding box center [320, 26] width 30 height 6
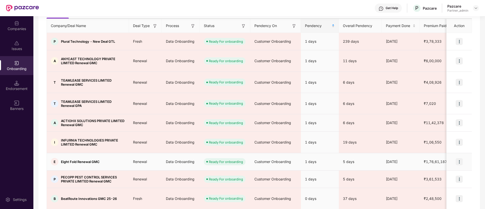
click at [458, 158] on img at bounding box center [458, 161] width 7 height 7
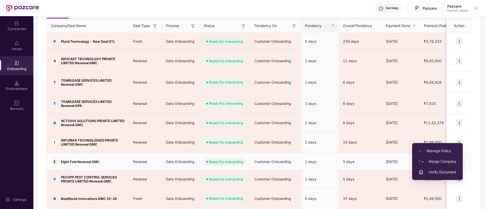
click at [439, 147] on li "Manage Policy" at bounding box center [437, 151] width 51 height 11
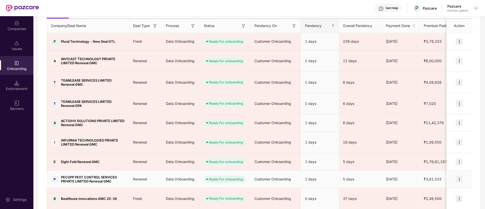
click at [439, 171] on td "₹3,61,533" at bounding box center [435, 179] width 33 height 17
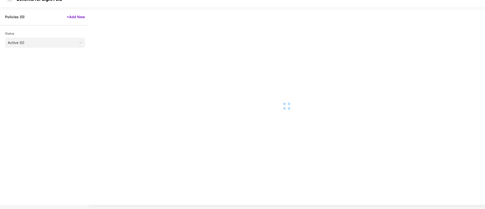
scroll to position [0, 0]
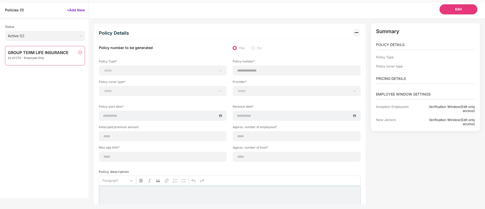
type input "**********"
type input "***"
type input "**"
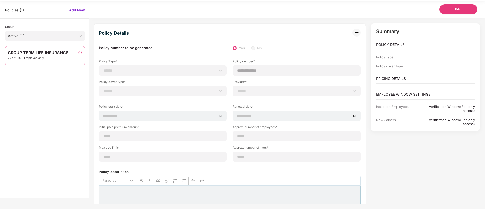
type input "*"
type input "**"
type input "***"
type input "**********"
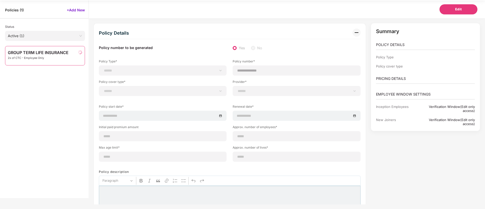
type input "**********"
type input "********"
select select "*"
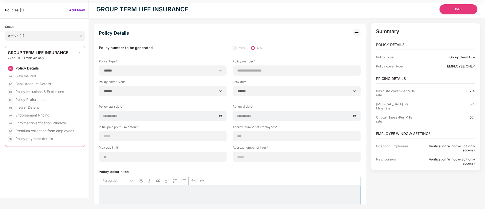
scroll to position [16, 0]
click at [56, 32] on span "Active (1)" at bounding box center [45, 36] width 74 height 8
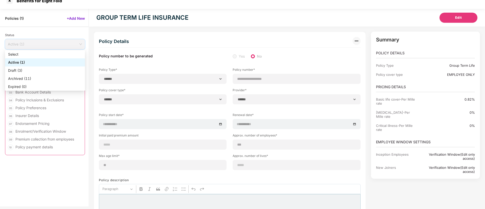
scroll to position [0, 0]
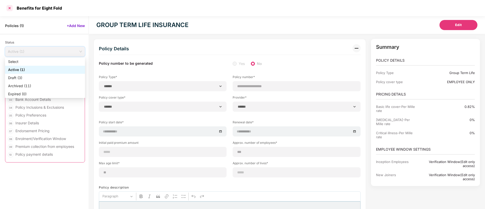
click at [9, 9] on div at bounding box center [10, 8] width 8 height 8
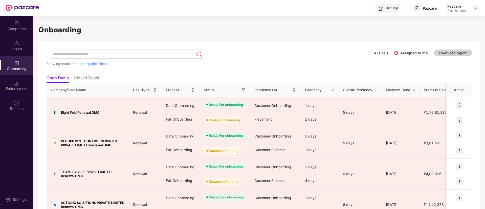
click at [243, 91] on img at bounding box center [243, 90] width 5 height 5
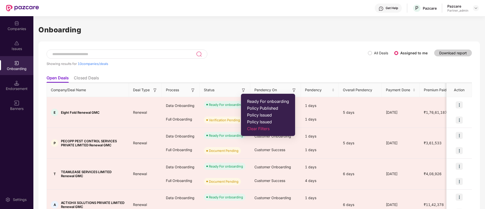
click at [251, 100] on span "Ready For onboarding" at bounding box center [268, 101] width 42 height 5
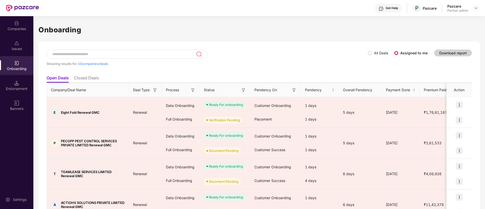
click at [193, 90] on img at bounding box center [192, 90] width 5 height 5
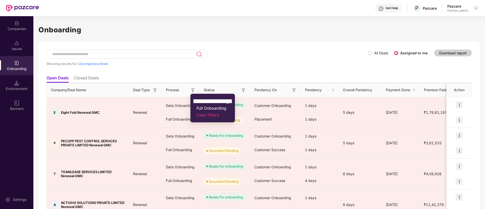
drag, startPoint x: 200, startPoint y: 97, endPoint x: 202, endPoint y: 100, distance: 3.4
click at [200, 97] on ul "Data Onboarding Full Onboarding Clear Filters" at bounding box center [212, 108] width 44 height 29
click at [202, 100] on span "Data Onboarding" at bounding box center [212, 101] width 32 height 5
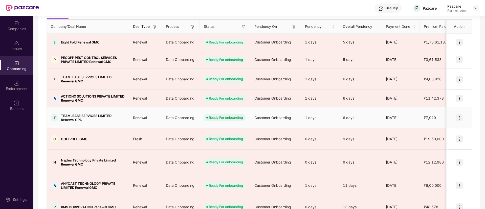
scroll to position [64, 0]
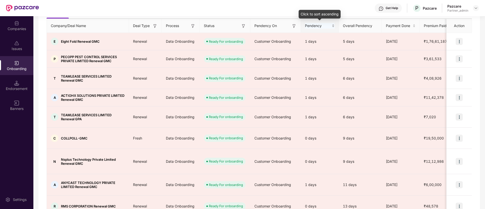
click at [333, 27] on div "Pendency" at bounding box center [320, 26] width 30 height 6
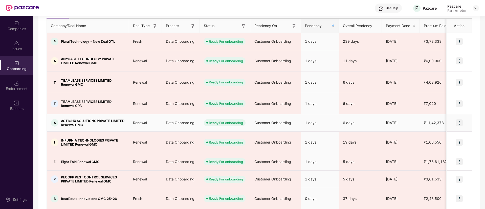
scroll to position [66, 0]
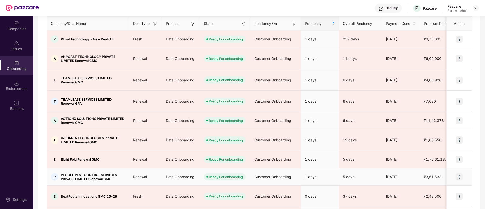
click at [459, 173] on img at bounding box center [458, 176] width 7 height 7
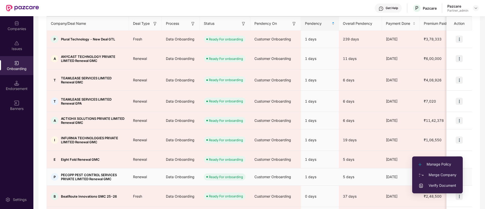
click at [431, 163] on span "Manage Policy" at bounding box center [437, 164] width 38 height 6
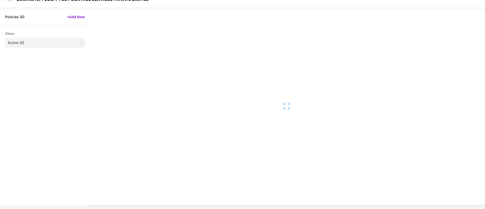
scroll to position [0, 0]
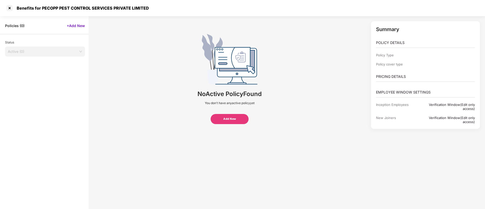
click at [49, 47] on input "search" at bounding box center [43, 50] width 71 height 8
click at [10, 16] on div "Policies ( 0 ) +Add New" at bounding box center [44, 23] width 88 height 15
click at [8, 11] on div at bounding box center [10, 8] width 8 height 8
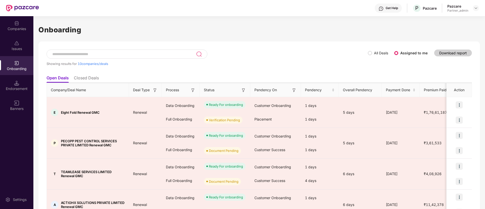
click at [241, 91] on div "Status" at bounding box center [225, 90] width 42 height 6
click at [244, 91] on img at bounding box center [243, 90] width 5 height 5
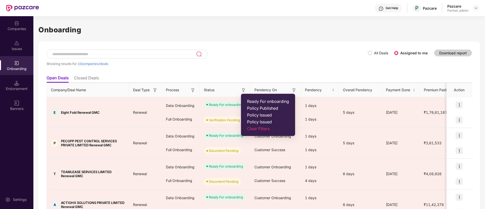
click at [250, 98] on ul "Ready For onboarding Policy Published Policy Issued Policy Issued Clear Filters" at bounding box center [268, 115] width 54 height 42
click at [251, 99] on span "Ready For onboarding" at bounding box center [268, 101] width 42 height 5
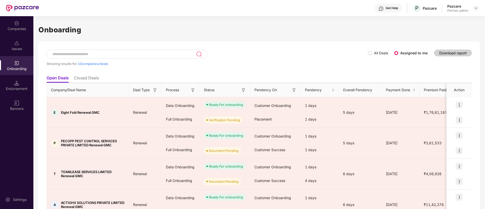
click at [191, 90] on img at bounding box center [192, 90] width 5 height 5
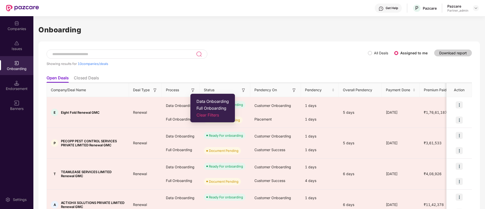
click at [203, 100] on span "Data Onboarding" at bounding box center [212, 101] width 32 height 5
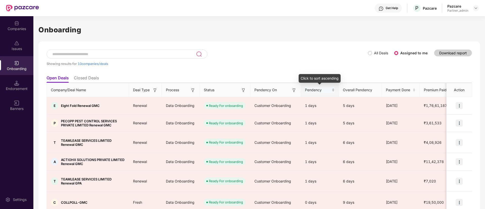
click at [332, 92] on div "Pendency" at bounding box center [320, 90] width 30 height 6
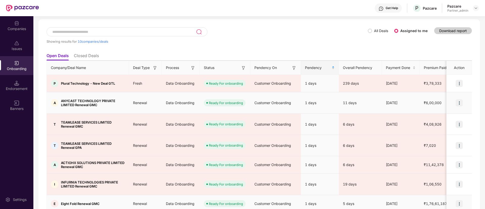
scroll to position [66, 0]
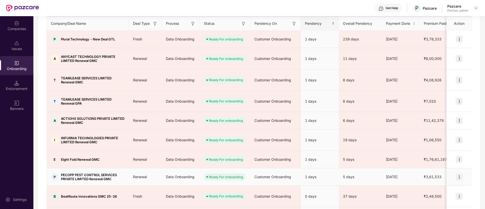
click at [458, 173] on img at bounding box center [458, 176] width 7 height 7
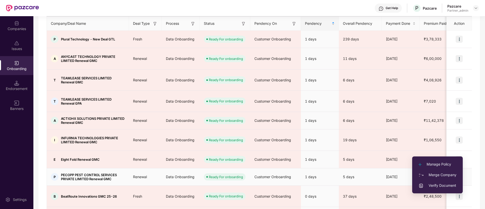
click at [432, 184] on span "Verify Document" at bounding box center [437, 186] width 38 height 6
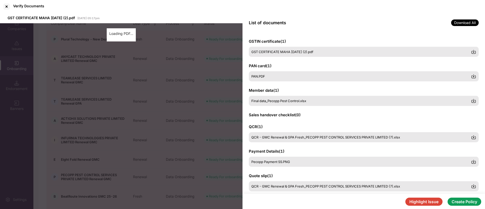
click at [421, 199] on button "Highlight Issue" at bounding box center [423, 202] width 37 height 8
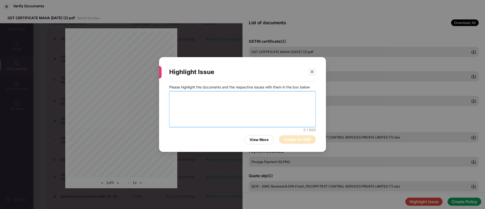
click at [260, 117] on textarea at bounding box center [242, 109] width 147 height 36
paste textarea "**********"
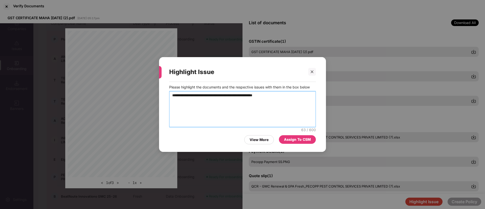
type textarea "**********"
click at [300, 145] on div "**********" at bounding box center [242, 114] width 167 height 65
click at [296, 139] on div "Assign To CSM" at bounding box center [297, 140] width 27 height 6
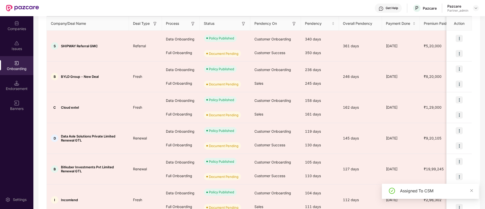
click at [244, 24] on img at bounding box center [243, 23] width 5 height 5
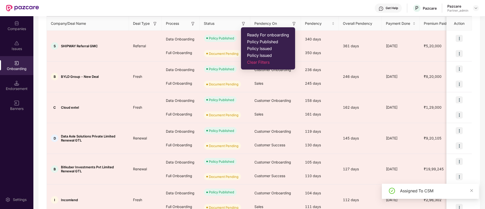
click at [253, 39] on span "Policy Published" at bounding box center [268, 41] width 42 height 5
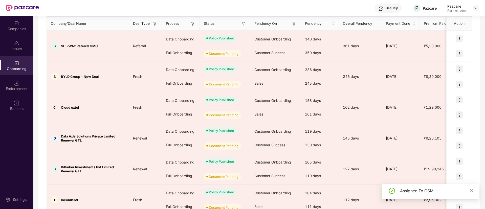
click at [242, 22] on img at bounding box center [243, 23] width 5 height 5
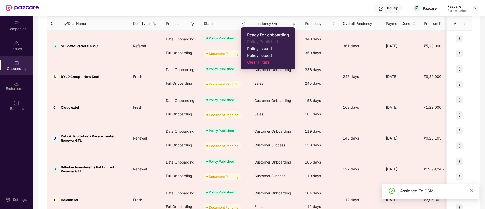
click at [255, 32] on span "Ready For onboarding" at bounding box center [268, 34] width 42 height 5
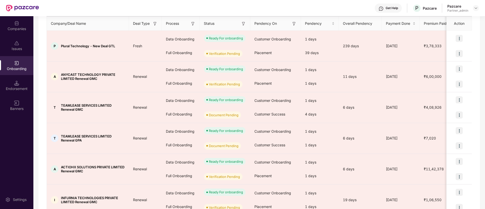
click at [193, 23] on img at bounding box center [192, 23] width 5 height 5
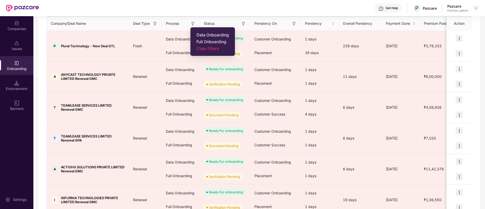
click at [205, 34] on span "Data Onboarding" at bounding box center [212, 34] width 32 height 5
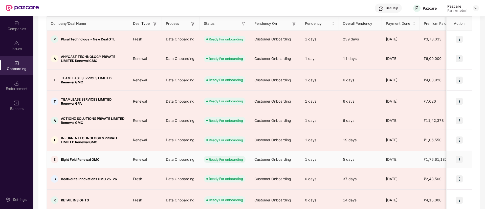
click at [458, 156] on img at bounding box center [458, 159] width 7 height 7
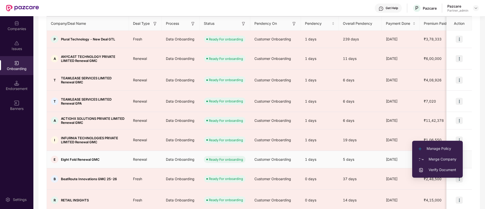
click at [433, 170] on span "Verify Document" at bounding box center [437, 170] width 38 height 6
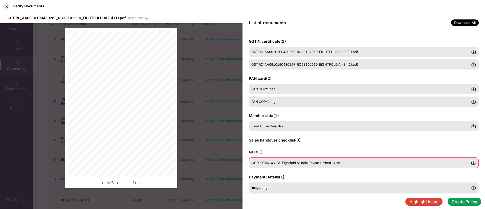
click at [293, 158] on div "QCR - GMC & GPA_Eightfold Ai India Private Limited-.xlsx" at bounding box center [364, 162] width 230 height 11
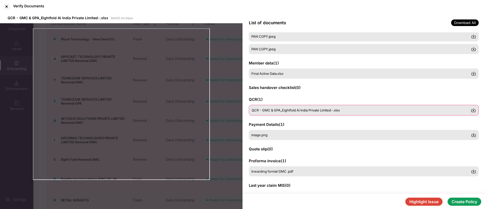
scroll to position [76, 0]
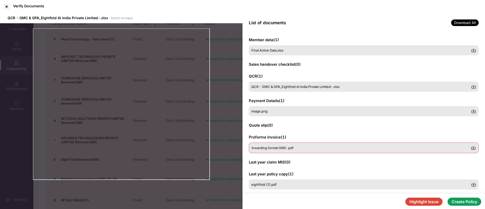
click at [288, 149] on span "Inwarding format GMC .pdf" at bounding box center [272, 148] width 42 height 4
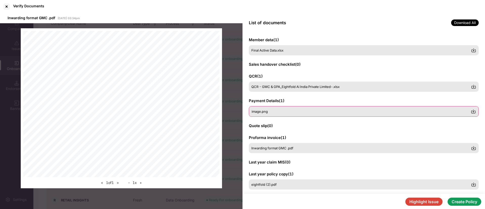
click at [268, 110] on span "image.png" at bounding box center [259, 111] width 16 height 4
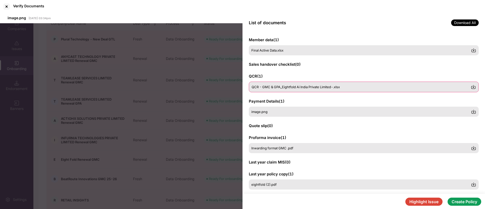
click at [267, 90] on div "QCR - GMC & GPA_Eightfold Ai India Private Limited-.xlsx" at bounding box center [364, 87] width 230 height 11
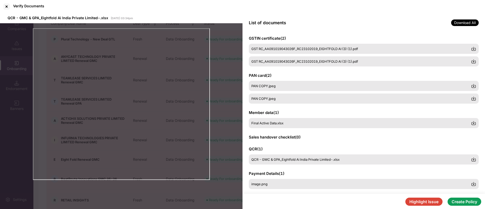
scroll to position [0, 0]
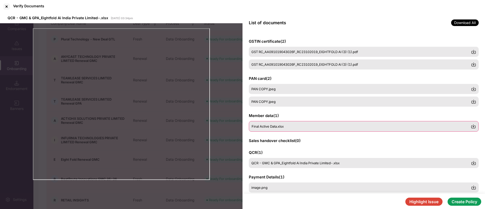
click at [265, 129] on div "Final Active Data.xlsx" at bounding box center [364, 126] width 230 height 11
click at [7, 4] on div at bounding box center [7, 7] width 8 height 8
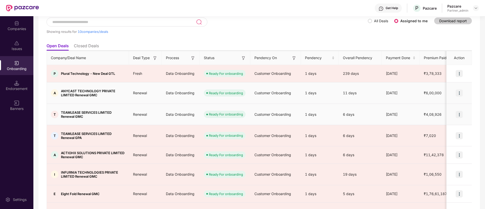
scroll to position [29, 0]
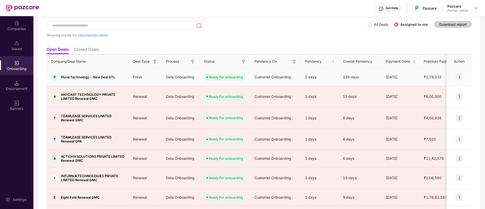
click at [458, 77] on img at bounding box center [458, 77] width 7 height 7
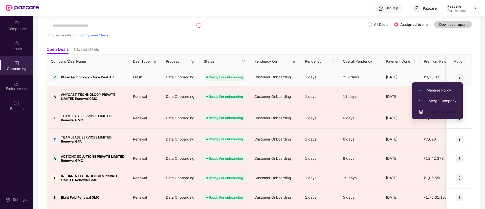
click at [438, 112] on span "Verify Document" at bounding box center [437, 112] width 38 height 6
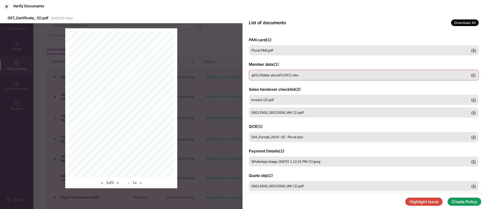
scroll to position [38, 0]
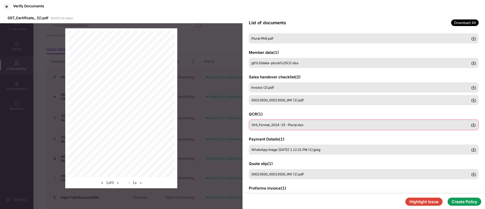
click at [272, 125] on span "GHI_Format_2024-25 -Plural.xlsx" at bounding box center [277, 125] width 52 height 4
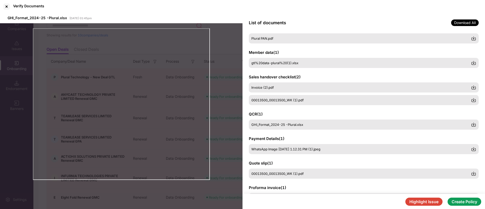
click at [272, 149] on span "WhatsApp Image [DATE] 1.12.31 PM (1).jpeg" at bounding box center [285, 149] width 69 height 4
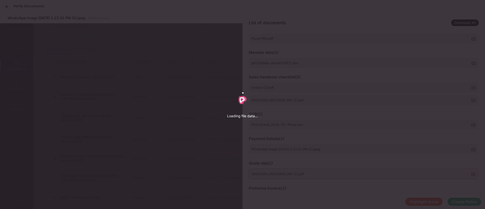
click at [271, 171] on div "00013500_00013500_WK (1).pdf" at bounding box center [364, 174] width 230 height 11
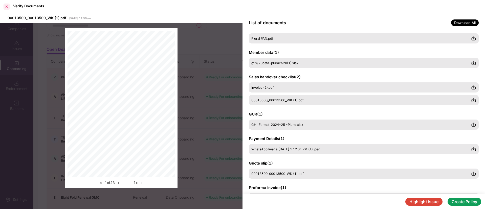
click at [8, 7] on div at bounding box center [7, 7] width 8 height 8
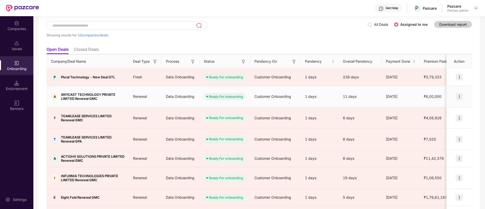
click at [459, 93] on img at bounding box center [458, 96] width 7 height 7
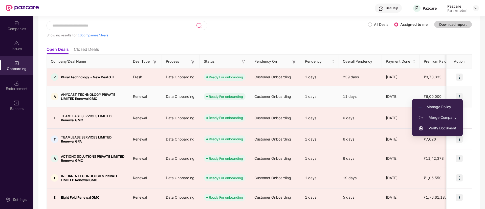
click at [439, 126] on span "Verify Document" at bounding box center [437, 128] width 38 height 6
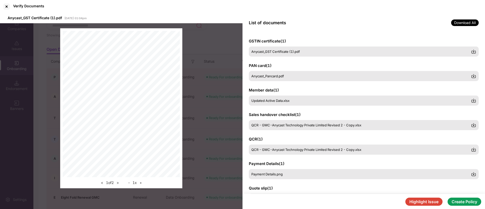
scroll to position [0, 0]
click at [289, 88] on div "Member data ( 1 ) Updated Active Data.xlsx" at bounding box center [364, 97] width 230 height 18
click at [294, 121] on div "QCR - GMC-Anycast Technology Private Limited Revised 2 - Copy.xlsx" at bounding box center [364, 125] width 230 height 11
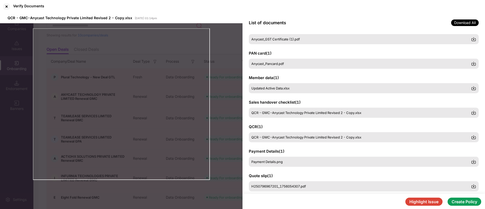
scroll to position [38, 0]
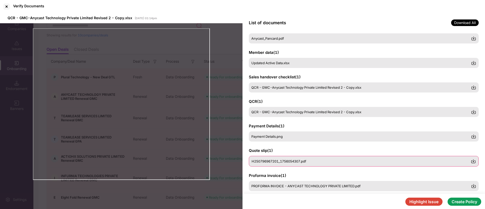
click at [290, 156] on div "H250796967201_1756054307.pdf" at bounding box center [364, 161] width 230 height 11
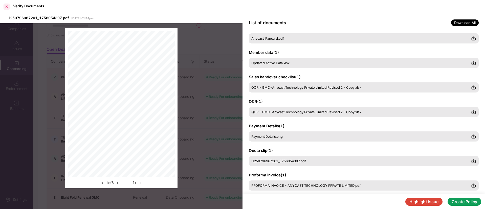
click at [6, 9] on div at bounding box center [7, 7] width 8 height 8
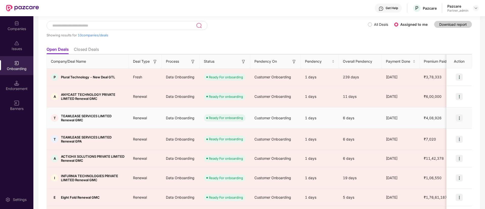
click at [460, 114] on img at bounding box center [458, 117] width 7 height 7
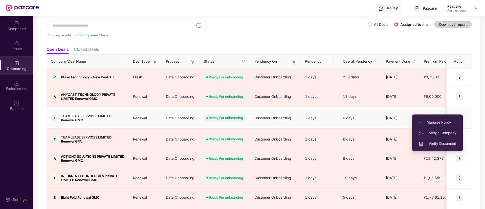
click at [428, 146] on span "Verify Document" at bounding box center [437, 144] width 38 height 6
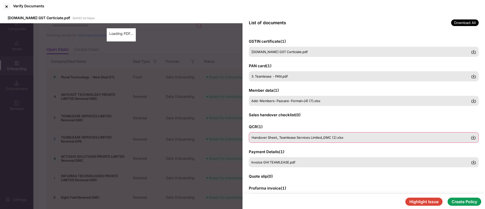
click at [264, 133] on div "Handover Sheet_ Teamlease Services Limited_GMC (1).xlsx" at bounding box center [364, 137] width 230 height 11
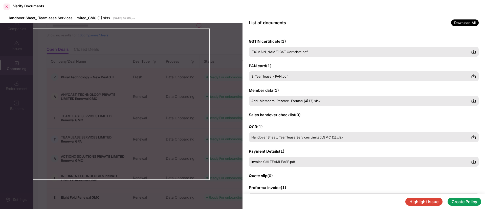
click at [5, 5] on div at bounding box center [7, 7] width 8 height 8
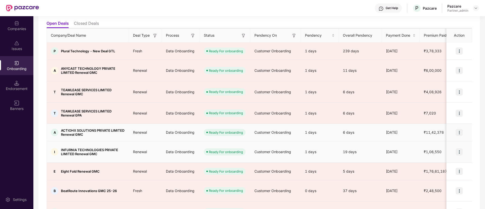
scroll to position [66, 0]
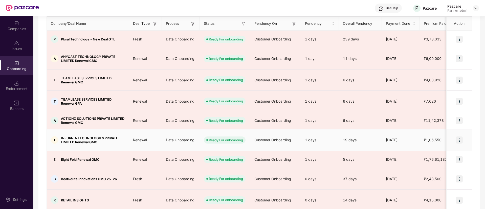
click at [456, 136] on img at bounding box center [458, 139] width 7 height 7
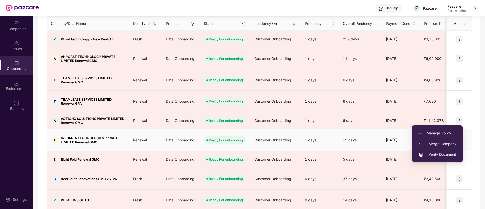
click at [432, 157] on span "Verify Document" at bounding box center [437, 155] width 38 height 6
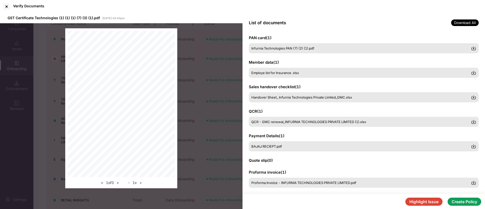
scroll to position [38, 0]
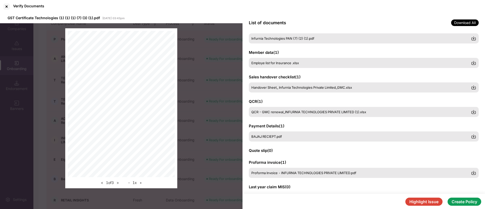
click at [8, 7] on div at bounding box center [7, 7] width 8 height 8
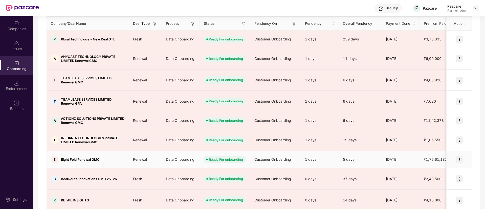
click at [456, 152] on div at bounding box center [458, 159] width 25 height 15
click at [458, 156] on img at bounding box center [458, 159] width 7 height 7
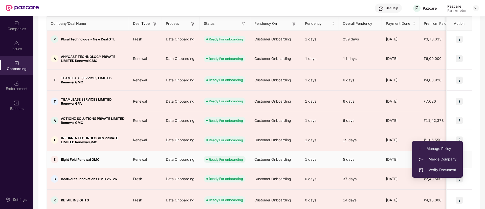
click at [431, 169] on span "Verify Document" at bounding box center [437, 170] width 38 height 6
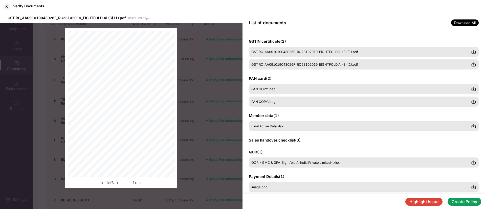
scroll to position [76, 0]
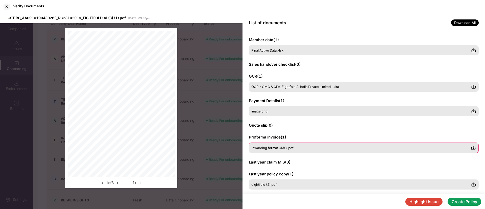
click at [316, 145] on div "Inwarding format GMC .pdf" at bounding box center [364, 148] width 230 height 11
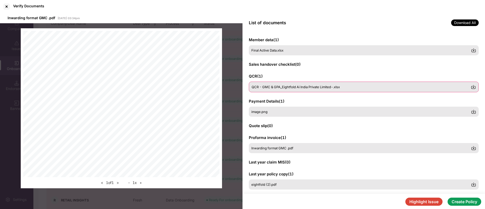
click at [269, 89] on div "QCR - GMC & GPA_Eightfold Ai India Private Limited-.xlsx" at bounding box center [364, 87] width 230 height 11
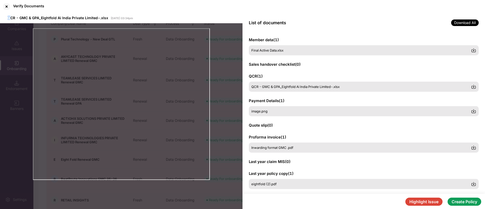
drag, startPoint x: 7, startPoint y: 14, endPoint x: 12, endPoint y: 13, distance: 5.8
click at [8, 9] on div "Verify Documents QCR - GMC & GPA_Eightfold Ai [GEOGRAPHIC_DATA] Private Limited…" at bounding box center [242, 104] width 485 height 209
click at [9, 5] on div at bounding box center [7, 7] width 8 height 8
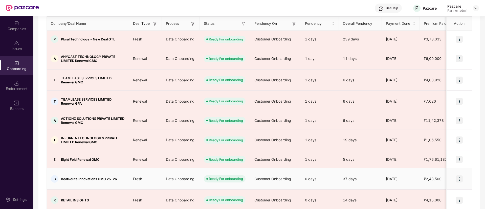
click at [460, 175] on img at bounding box center [458, 178] width 7 height 7
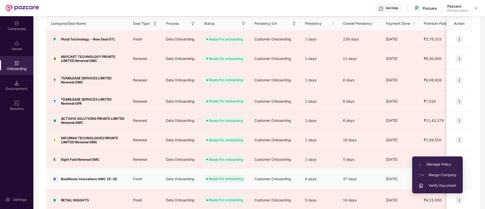
click at [434, 187] on span "Verify Document" at bounding box center [437, 186] width 38 height 6
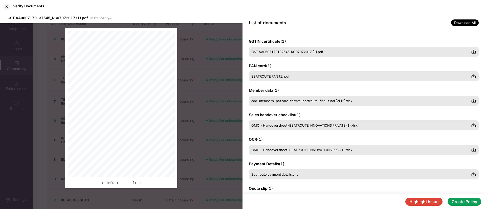
click at [212, 131] on div "< 1 of 4 > - 1 x +" at bounding box center [121, 108] width 242 height 170
click at [9, 6] on div at bounding box center [7, 7] width 8 height 8
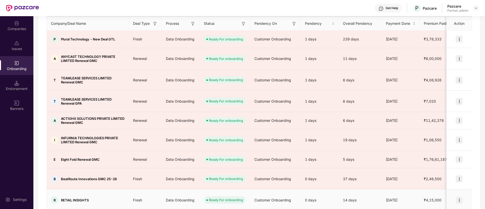
click at [461, 197] on img at bounding box center [458, 200] width 7 height 7
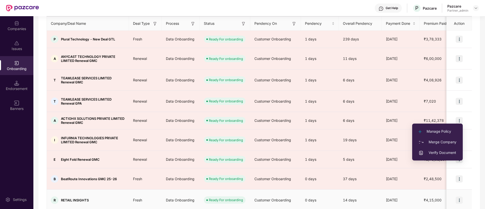
click at [434, 148] on li "Verify Document" at bounding box center [437, 152] width 51 height 11
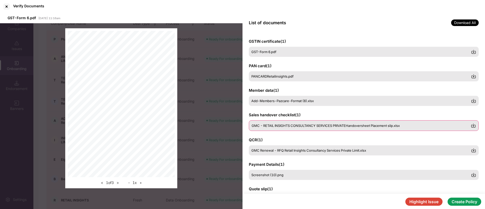
click at [285, 120] on div "GMC - RETAIL INSIGHTS CONSULTANCY SERVICES PRIVATEHandoversheet Placement slip.…" at bounding box center [364, 125] width 230 height 11
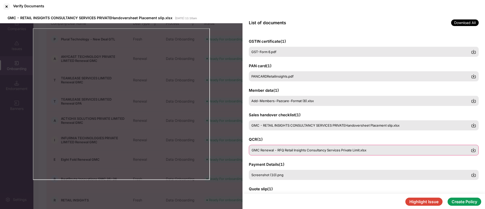
click at [280, 151] on span "GMC Renewal - RFQ Retail Insights Consultancy Services Private Limit.xlsx" at bounding box center [308, 150] width 115 height 4
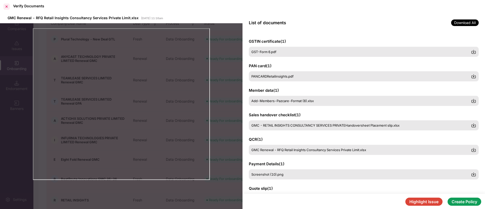
click at [6, 9] on div at bounding box center [7, 7] width 8 height 8
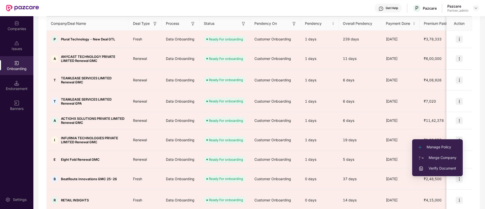
click at [435, 165] on li "Verify Document" at bounding box center [437, 168] width 51 height 11
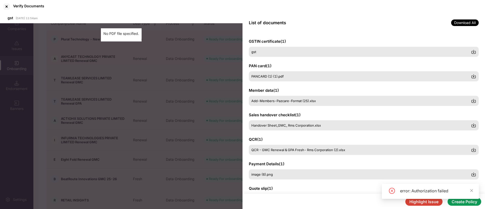
click at [5, 8] on div at bounding box center [7, 7] width 8 height 8
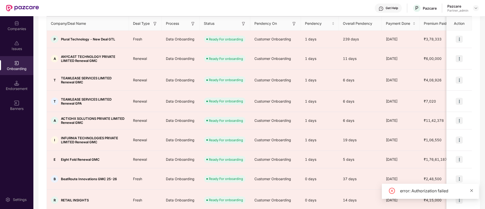
click at [470, 189] on div "error: Authorization failed" at bounding box center [430, 191] width 97 height 15
click at [468, 189] on div "error: Authorization failed" at bounding box center [436, 191] width 73 height 6
drag, startPoint x: 467, startPoint y: 191, endPoint x: 470, endPoint y: 191, distance: 3.3
click at [467, 191] on div "error: Authorization failed" at bounding box center [436, 191] width 73 height 6
click at [468, 191] on div "error: Authorization failed" at bounding box center [430, 191] width 97 height 15
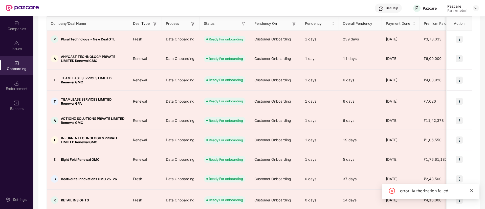
click at [470, 191] on icon "close" at bounding box center [472, 191] width 4 height 4
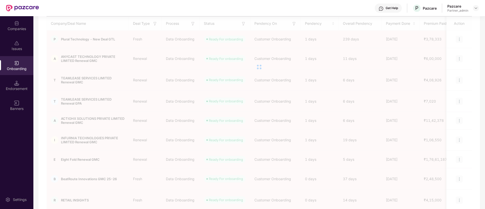
scroll to position [0, 0]
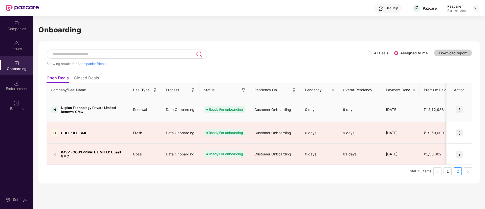
click at [461, 106] on img at bounding box center [458, 109] width 7 height 7
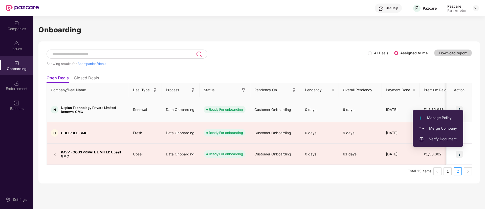
click at [434, 137] on span "Verify Document" at bounding box center [438, 139] width 38 height 6
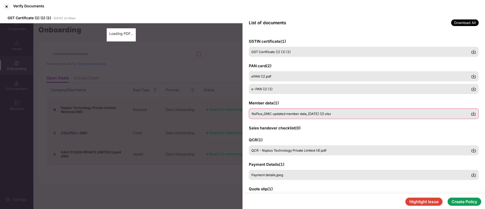
click at [287, 112] on span "NsPlus_GMC updated member data_[DATE] (2).xlsx" at bounding box center [290, 114] width 79 height 4
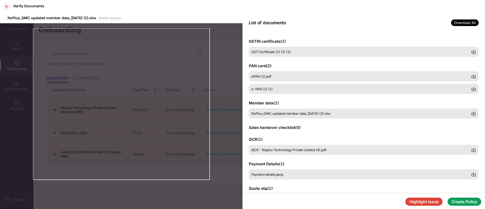
click at [8, 7] on div at bounding box center [7, 7] width 8 height 8
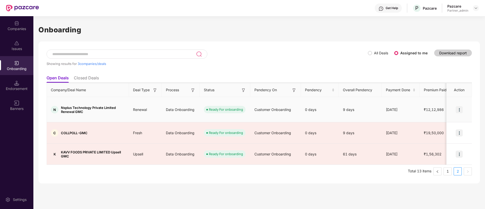
click at [461, 106] on img at bounding box center [458, 109] width 7 height 7
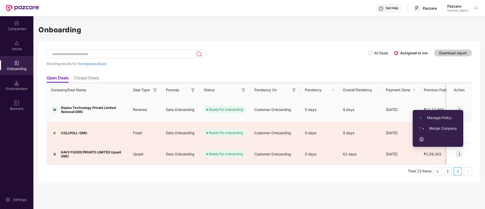
click at [433, 135] on li "Verify Document" at bounding box center [437, 139] width 51 height 11
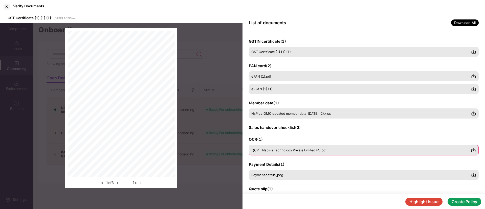
click at [268, 149] on span "QCR - Nsplus Technology Private Limited (4).pdf" at bounding box center [288, 150] width 75 height 4
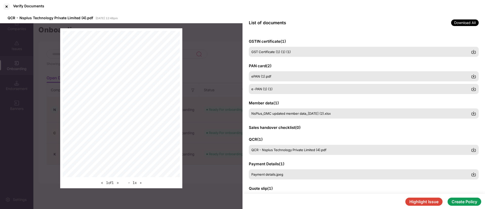
click at [430, 203] on button "Highlight Issue" at bounding box center [423, 202] width 37 height 8
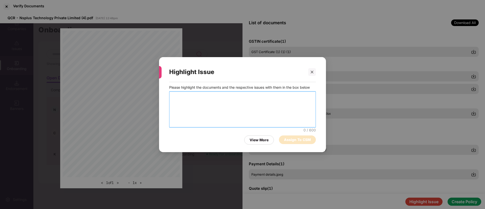
click at [253, 104] on textarea at bounding box center [242, 109] width 147 height 36
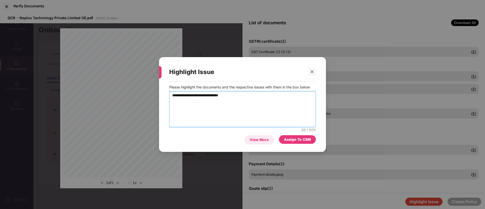
type textarea "**********"
click at [256, 139] on div "View More" at bounding box center [258, 140] width 19 height 6
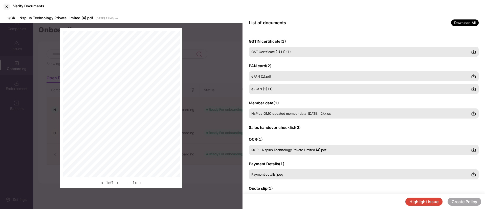
scroll to position [84, 0]
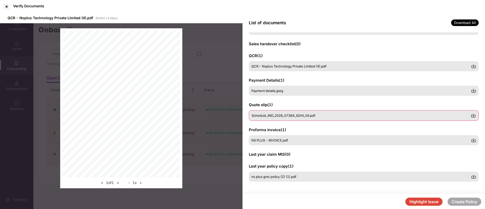
click at [272, 118] on div "Schedule_IND_2026_07364_SGHI_04.pdf" at bounding box center [364, 115] width 230 height 11
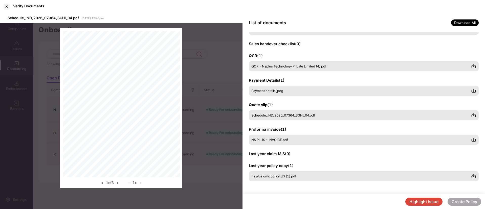
click at [7, 4] on div at bounding box center [7, 7] width 8 height 8
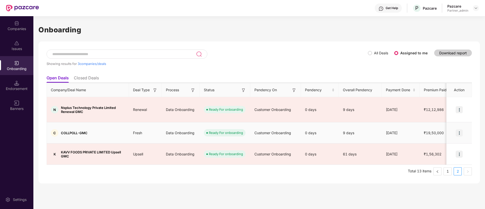
click at [461, 129] on img at bounding box center [458, 132] width 7 height 7
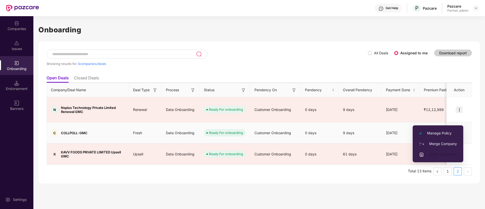
click at [436, 157] on li "Verify Document" at bounding box center [437, 154] width 51 height 11
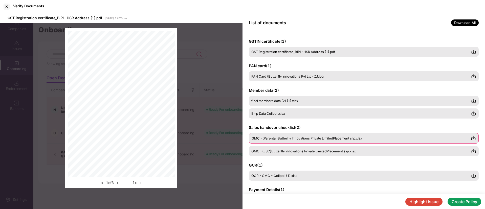
click at [258, 139] on span "GMC -(Parental)Butterfly Innovations Private LimitedPlacement slip.xlsx" at bounding box center [306, 138] width 110 height 4
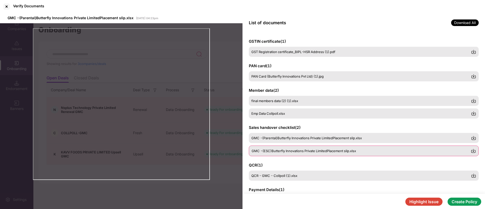
click at [263, 152] on span "GMC -(ESC)Butterfly Innovations Private LimitedPlacement slip.xlsx" at bounding box center [303, 151] width 104 height 4
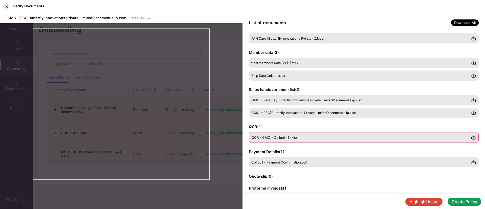
click at [268, 139] on div "QCR - GMC - Collpoll (1).xlsx" at bounding box center [364, 137] width 230 height 11
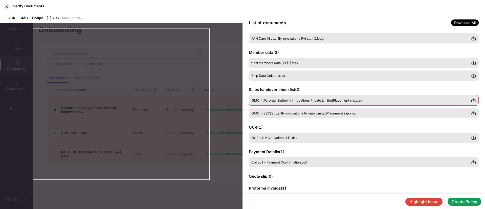
click at [265, 97] on div "GMC -(Parental)Butterfly Innovations Private LimitedPlacement slip.xlsx" at bounding box center [364, 100] width 230 height 11
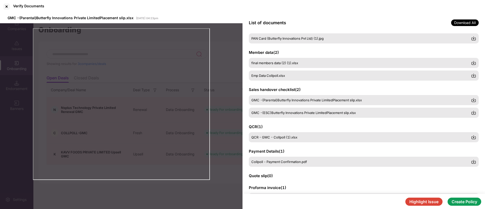
click at [1, 4] on div "Verify Documents" at bounding box center [242, 6] width 485 height 13
click at [4, 6] on div at bounding box center [7, 7] width 8 height 8
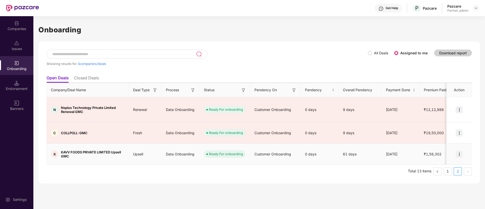
click at [460, 151] on img at bounding box center [458, 154] width 7 height 7
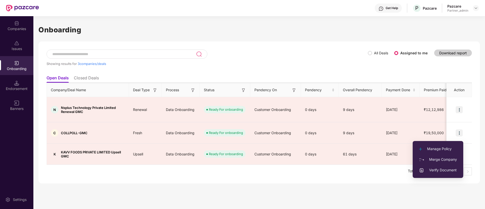
click at [248, 172] on div "Onboarding Showing results for 3 companies/deals All Deals Assigned to me Downl…" at bounding box center [258, 112] width 451 height 193
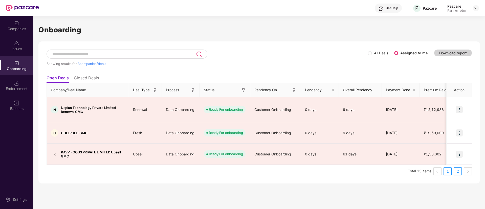
click at [444, 168] on link "1" at bounding box center [447, 172] width 8 height 8
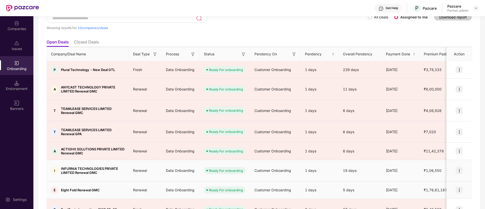
scroll to position [66, 0]
